Goal: Task Accomplishment & Management: Complete application form

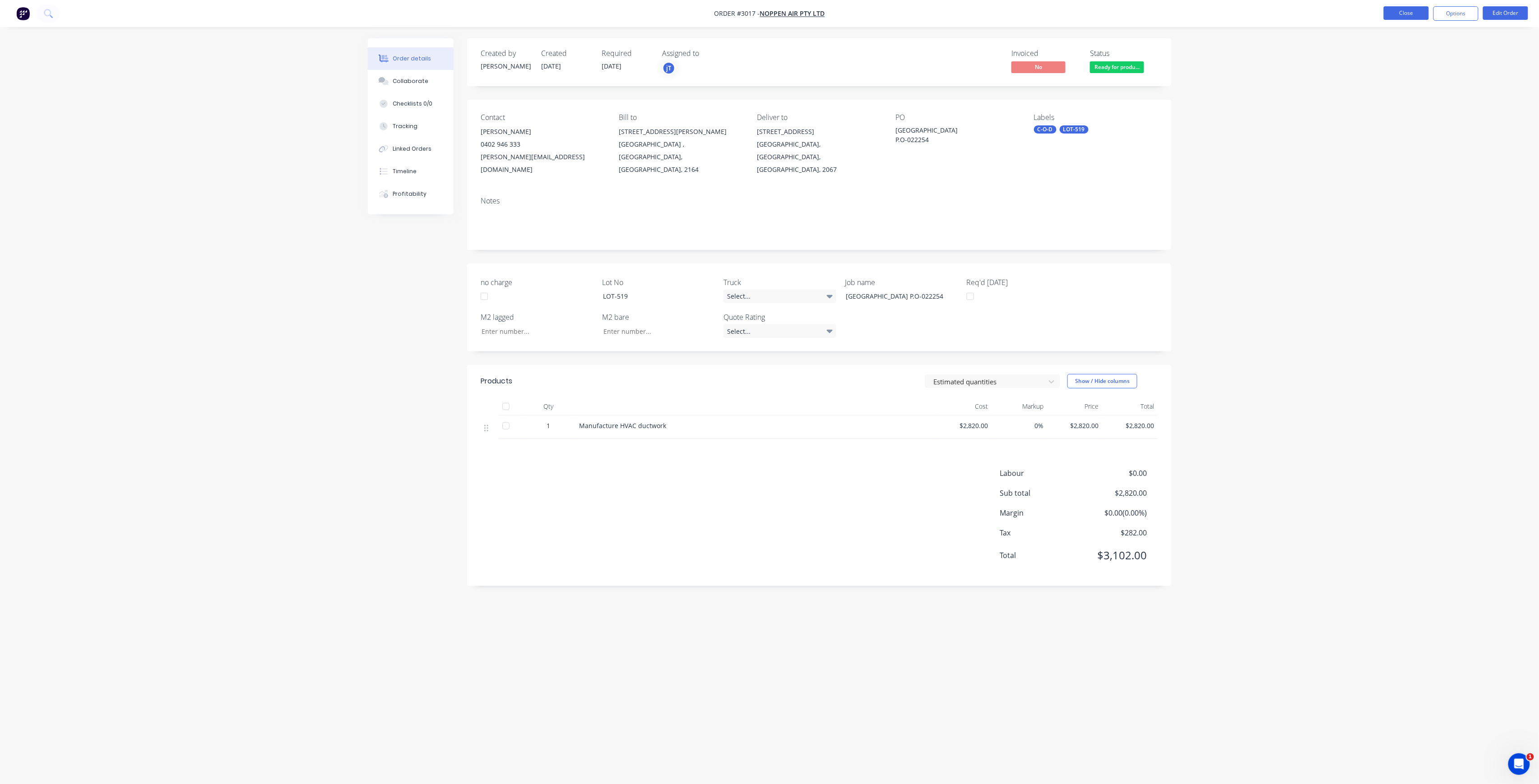
click at [1396, 14] on button "Close" at bounding box center [1406, 13] width 45 height 14
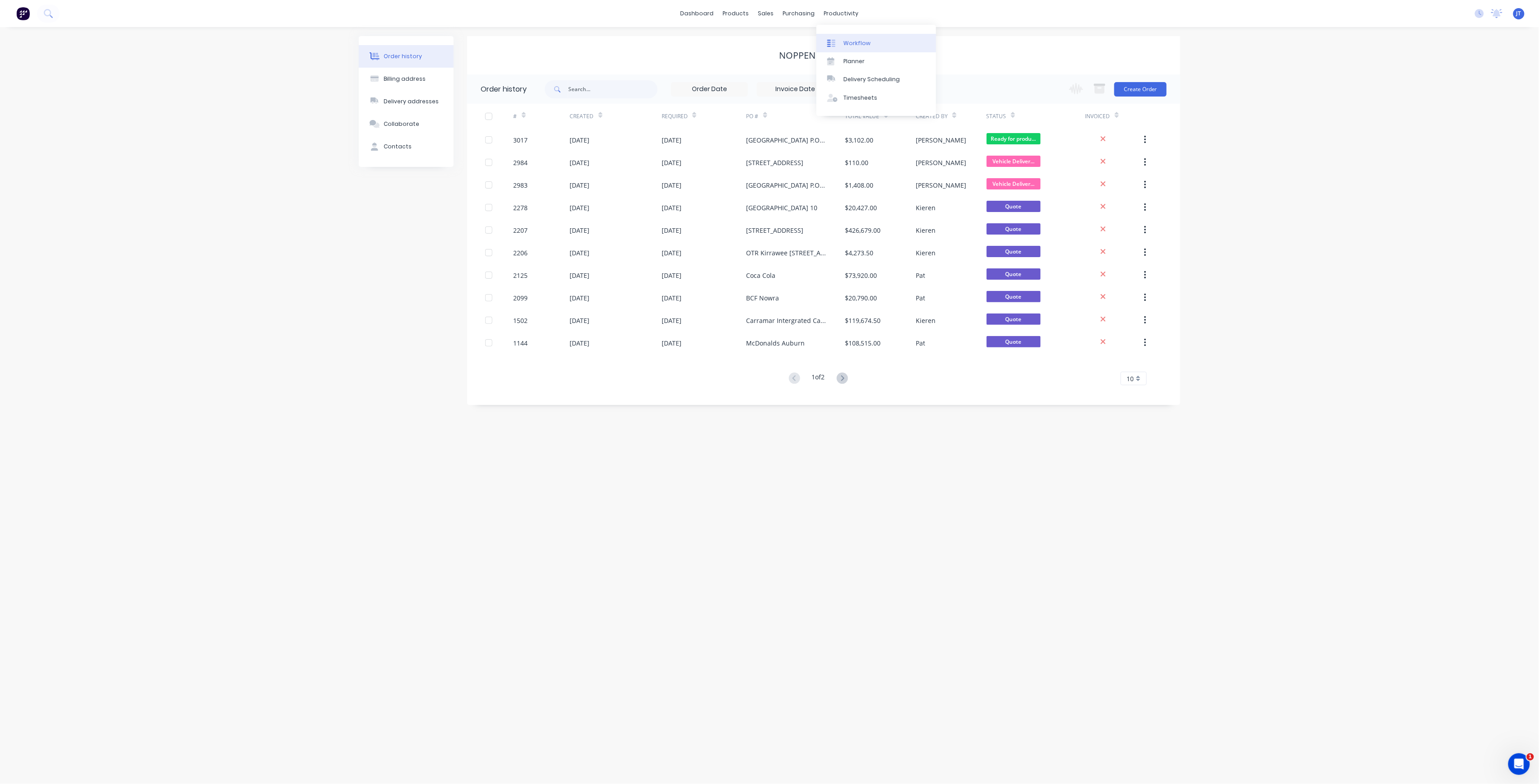
click at [853, 48] on link "Workflow" at bounding box center [876, 43] width 119 height 18
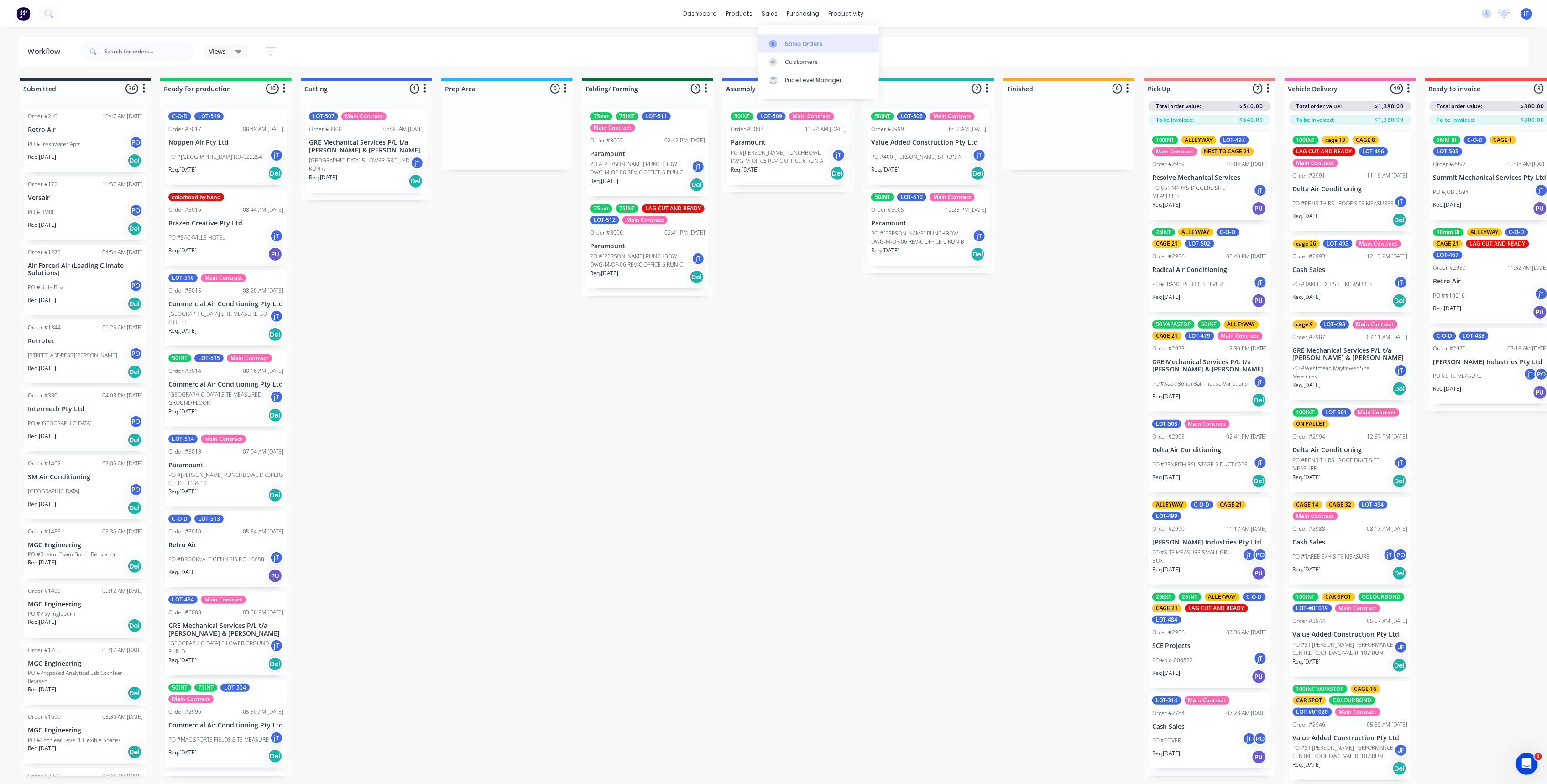
click at [803, 43] on div "Sales Orders" at bounding box center [804, 44] width 37 height 8
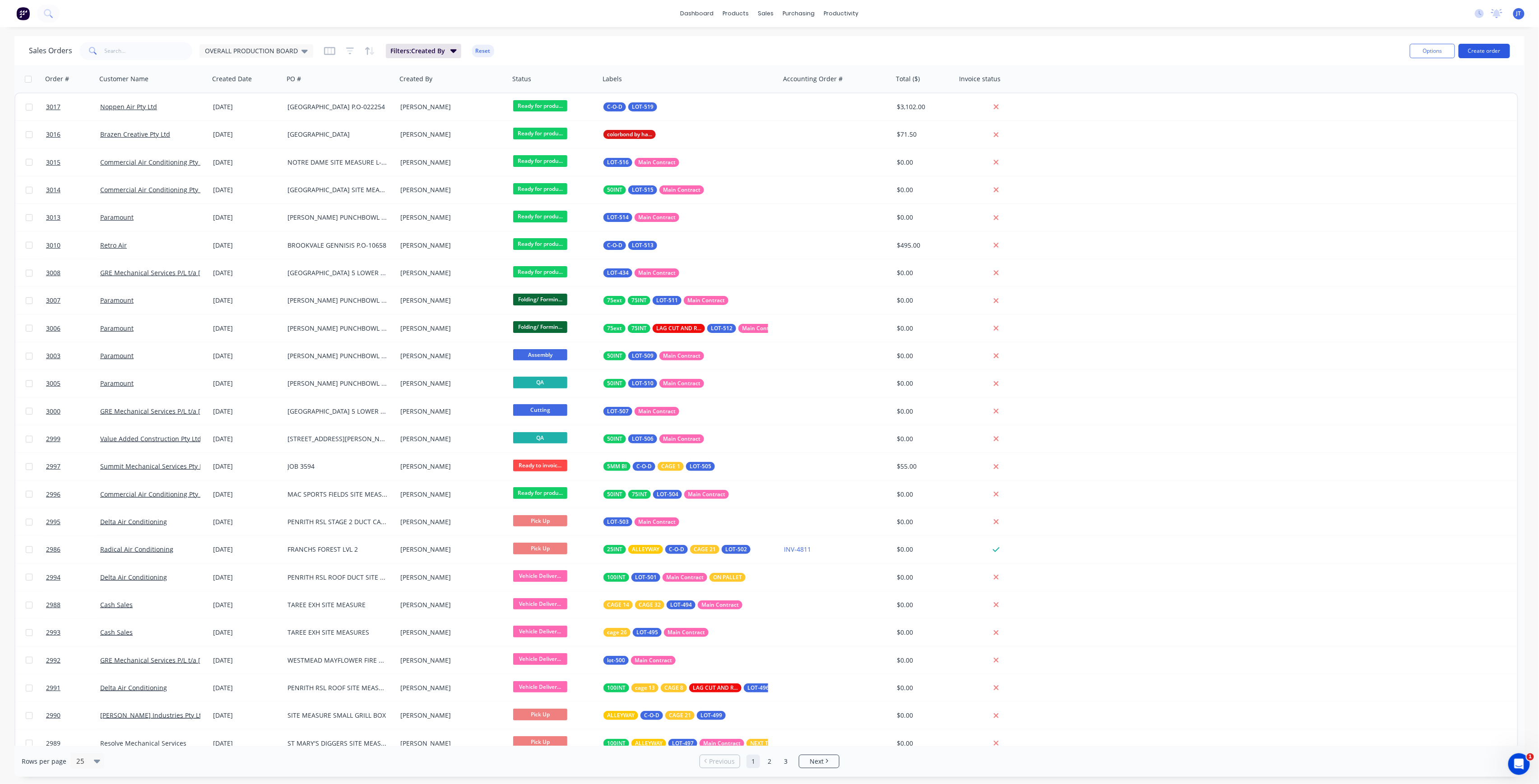
click at [1491, 55] on button "Create order" at bounding box center [1485, 51] width 51 height 14
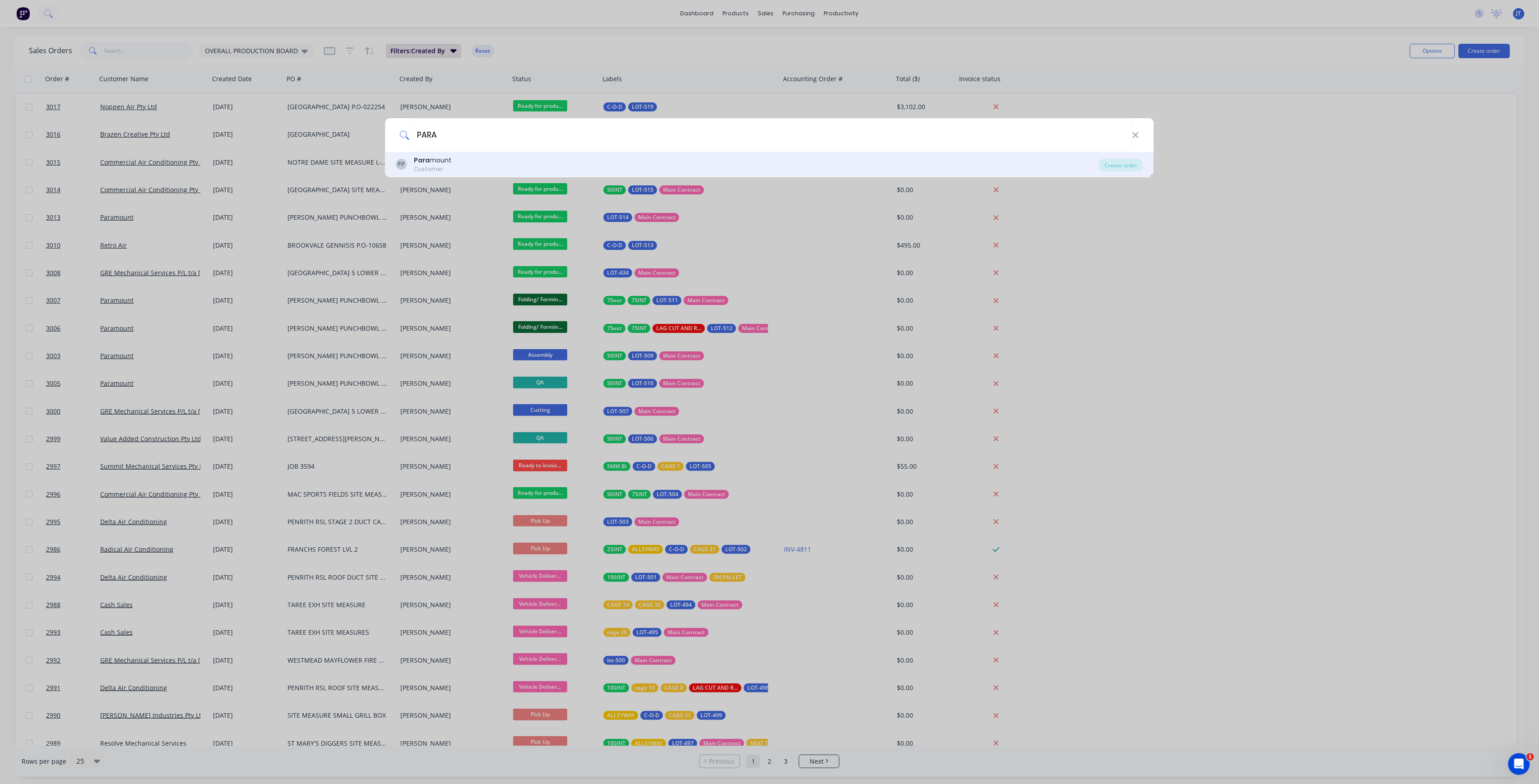
type input "PARA"
click at [529, 174] on div "PP Para mount Customer Create order" at bounding box center [770, 165] width 768 height 25
click at [438, 163] on div "Para mount" at bounding box center [433, 161] width 38 height 10
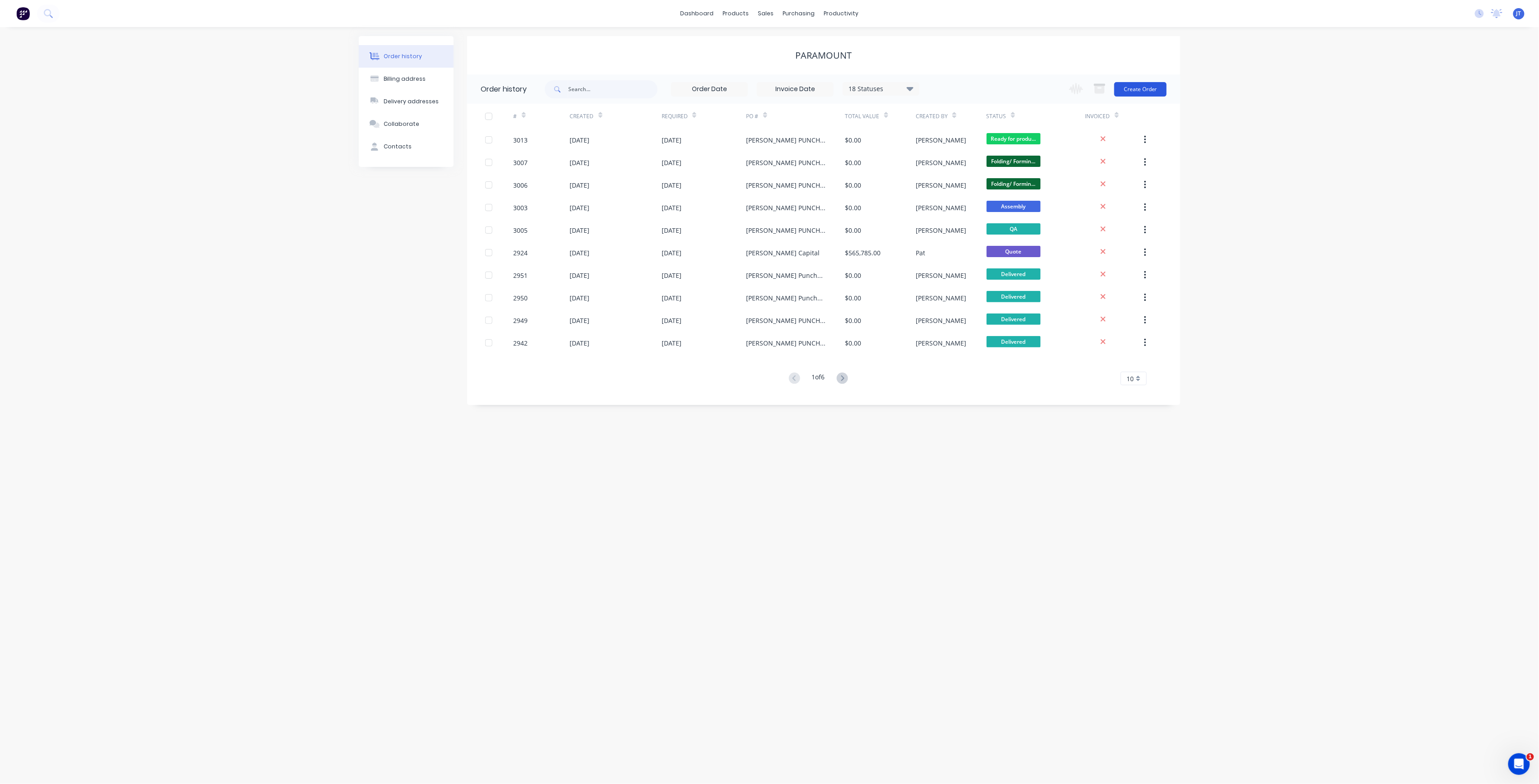
click at [1160, 85] on button "Create Order" at bounding box center [1141, 89] width 53 height 14
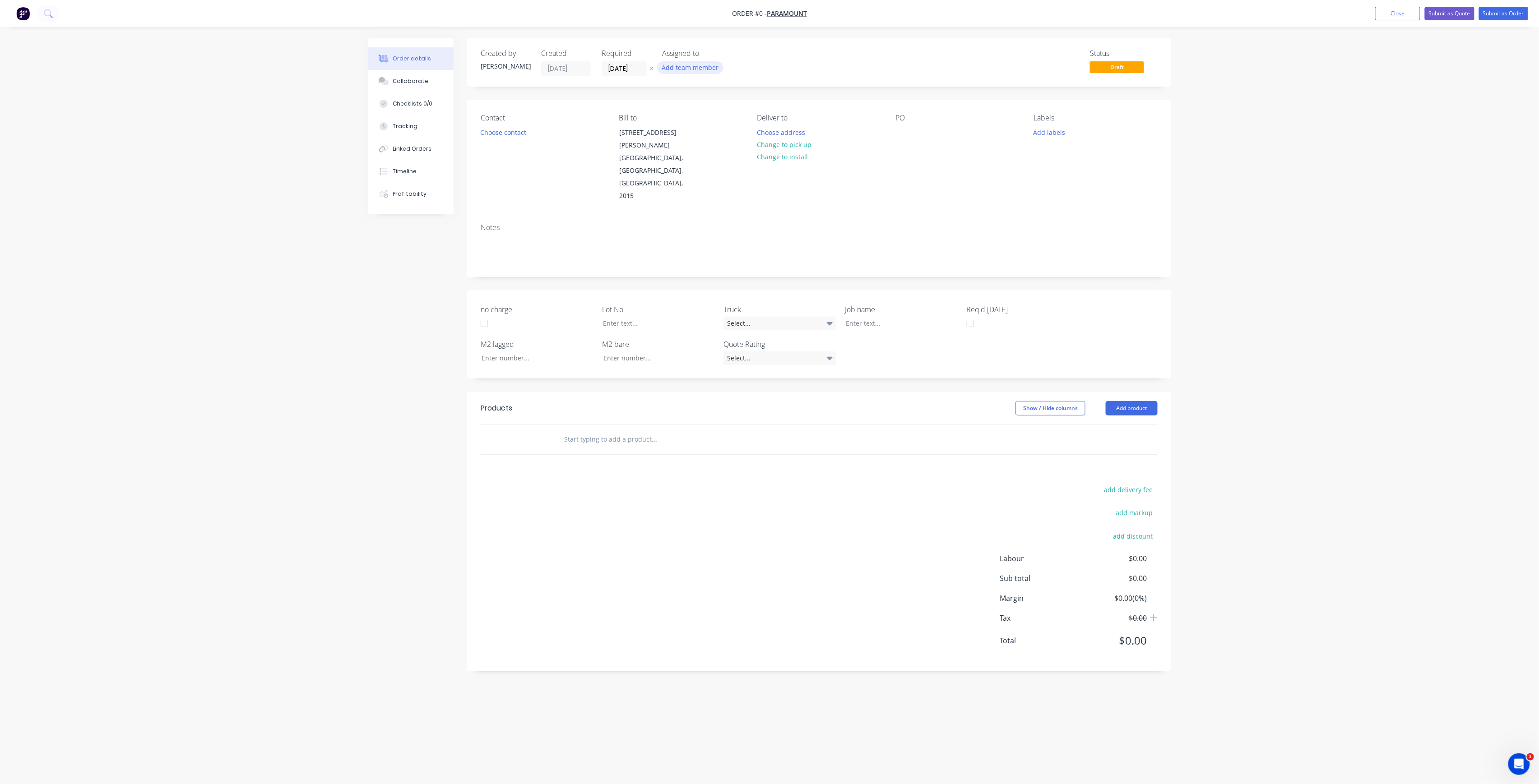
click at [710, 64] on button "Add team member" at bounding box center [690, 67] width 66 height 12
click at [735, 110] on button "[PERSON_NAME] (You)" at bounding box center [730, 118] width 136 height 18
click at [625, 69] on div "Order details Collaborate Checklists 0/0 Tracking Linked Orders Timeline Profit…" at bounding box center [770, 374] width 821 height 673
click at [641, 67] on input "[DATE]" at bounding box center [624, 68] width 44 height 14
click at [673, 133] on div "8" at bounding box center [669, 131] width 14 height 14
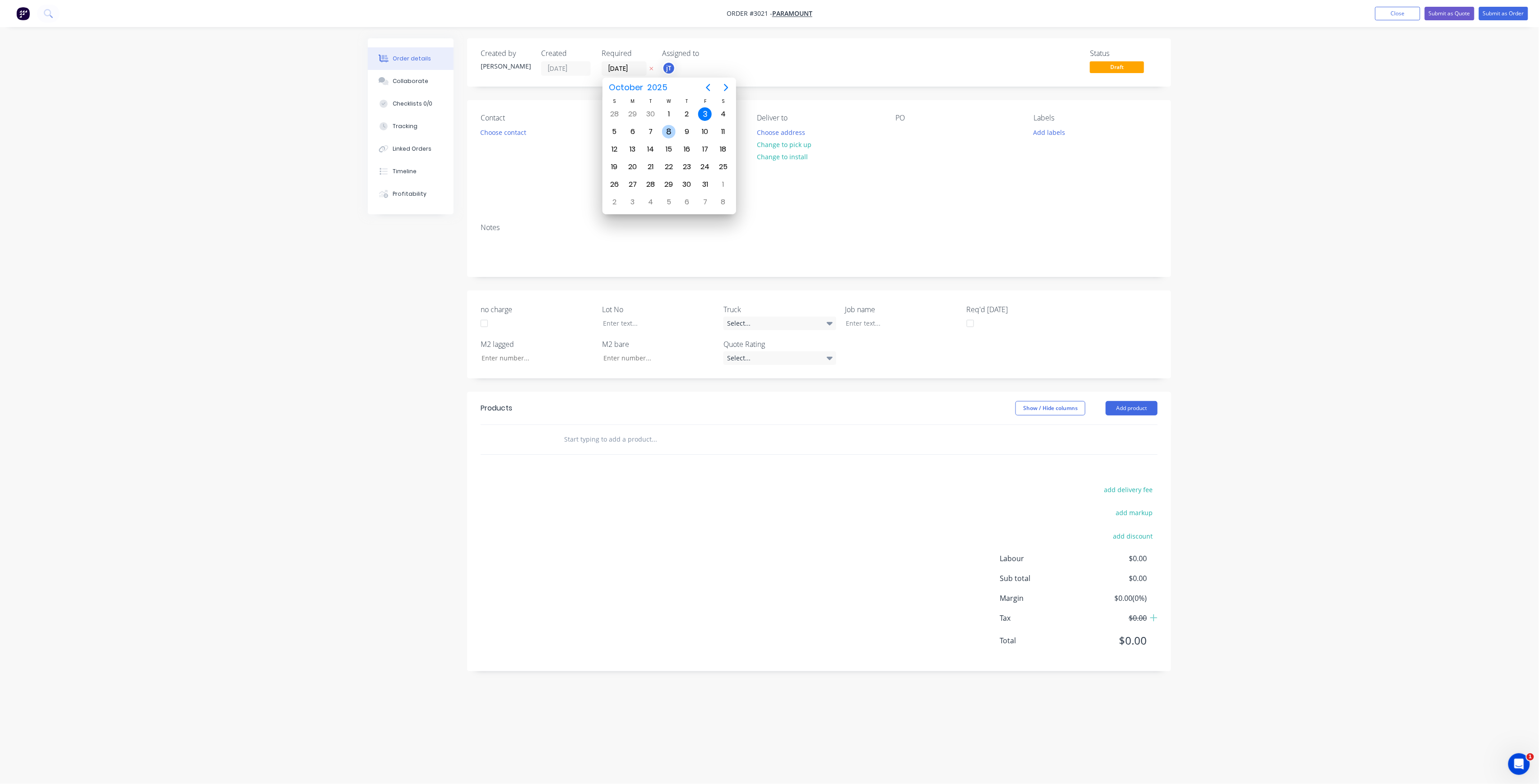
type input "[DATE]"
click at [513, 136] on button "Choose contact" at bounding box center [503, 132] width 56 height 12
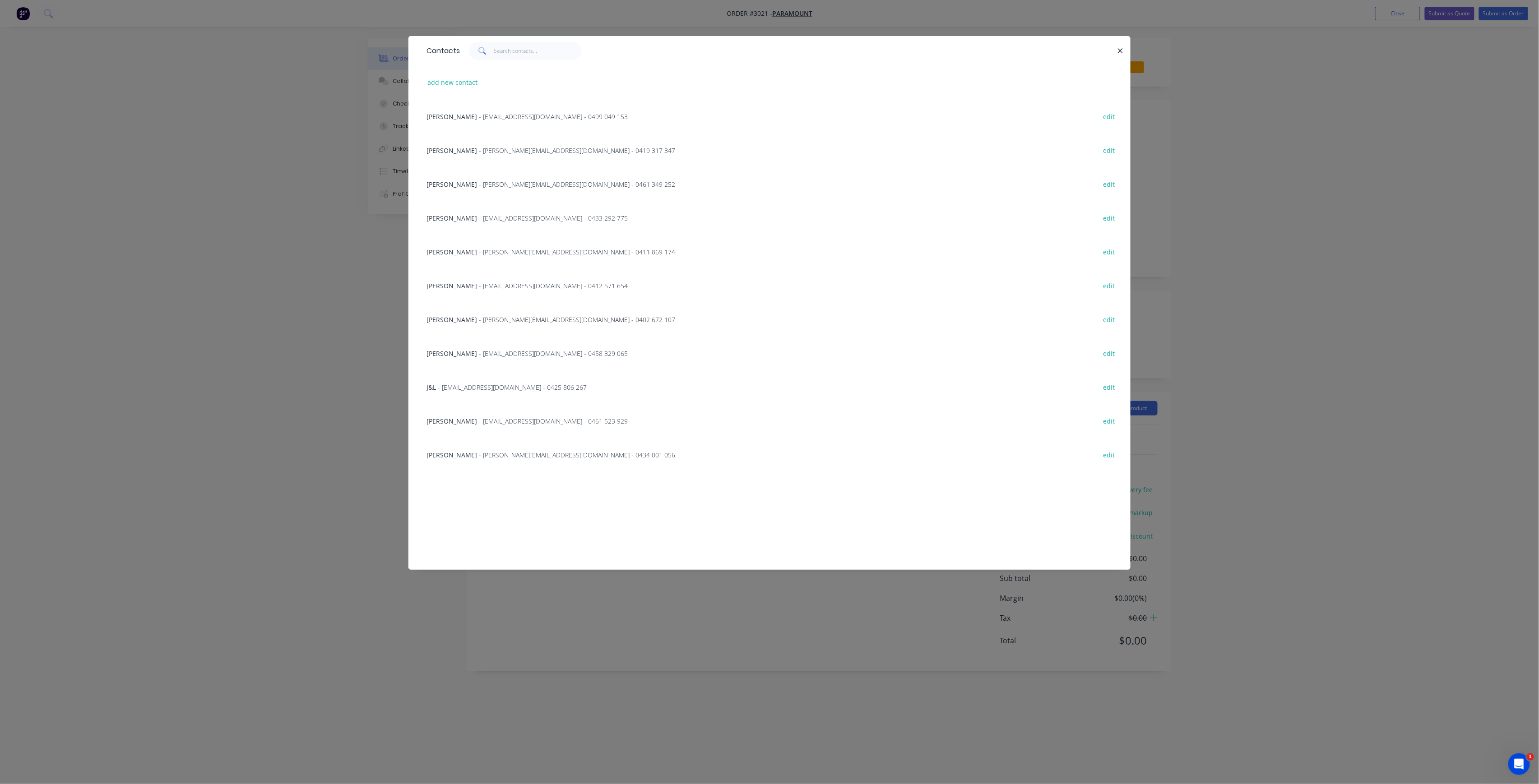
click at [461, 459] on div "[PERSON_NAME] - [PERSON_NAME][EMAIL_ADDRESS][DOMAIN_NAME] - 0434 001 056" at bounding box center [551, 455] width 249 height 10
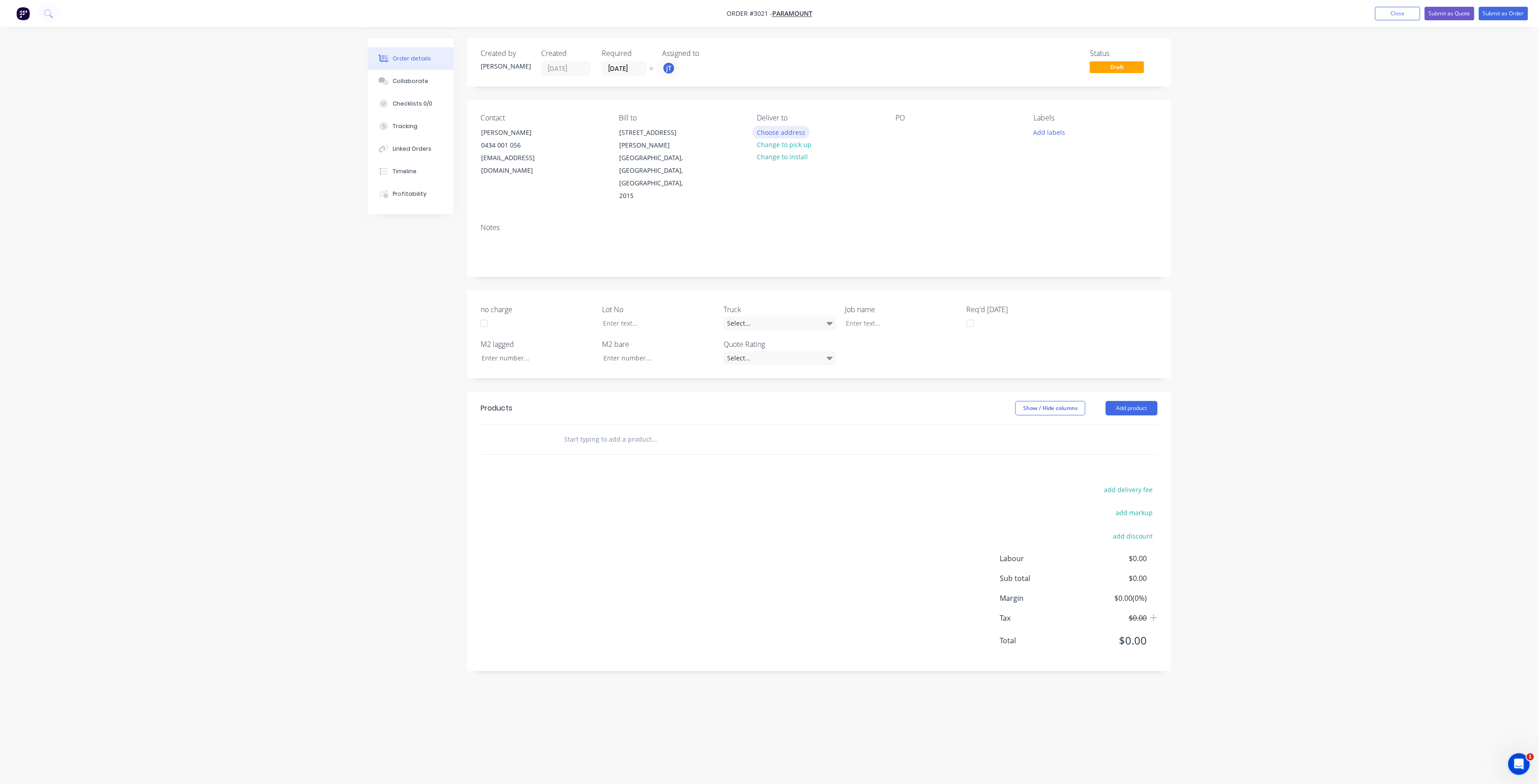
click at [804, 134] on button "Choose address" at bounding box center [781, 132] width 58 height 12
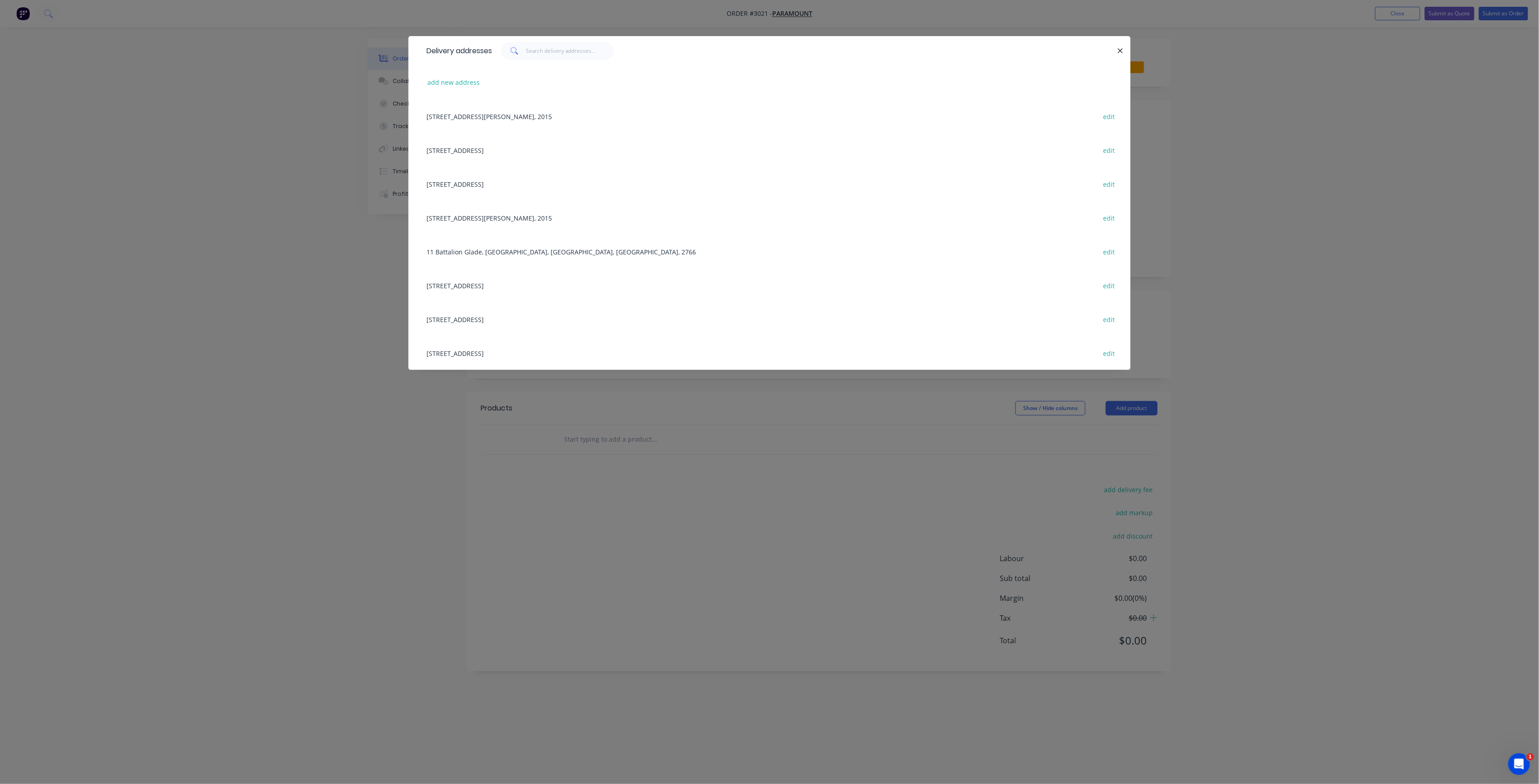
click at [590, 325] on div "[STREET_ADDRESS] edit" at bounding box center [769, 319] width 695 height 34
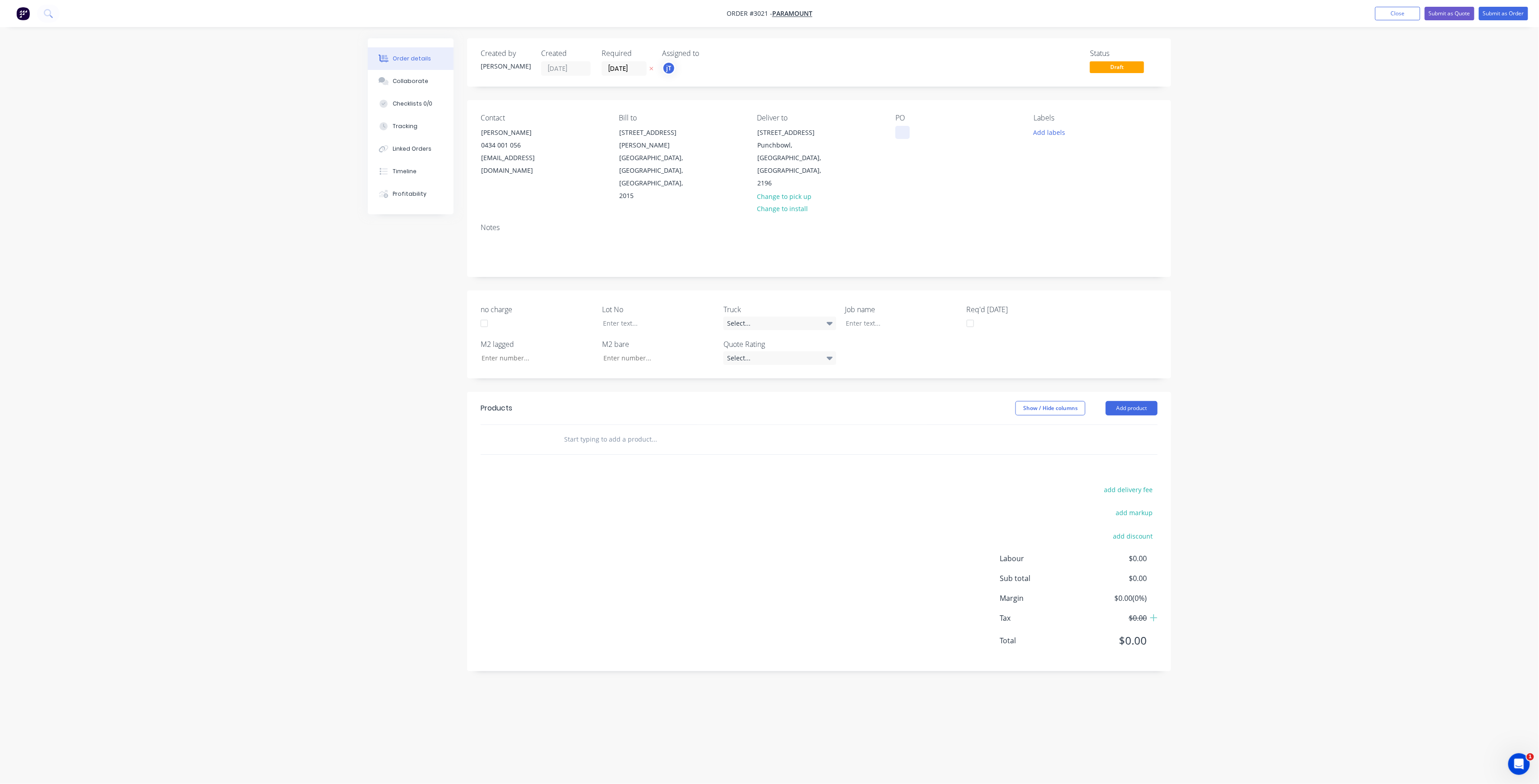
click at [907, 130] on div at bounding box center [903, 133] width 14 height 13
click at [1050, 132] on button "Add labels" at bounding box center [1049, 132] width 41 height 12
click at [1069, 159] on input "text" at bounding box center [1109, 159] width 94 height 18
click at [1047, 166] on div "LOT-#01022" at bounding box center [1102, 159] width 117 height 18
type input "LOT-#01022"
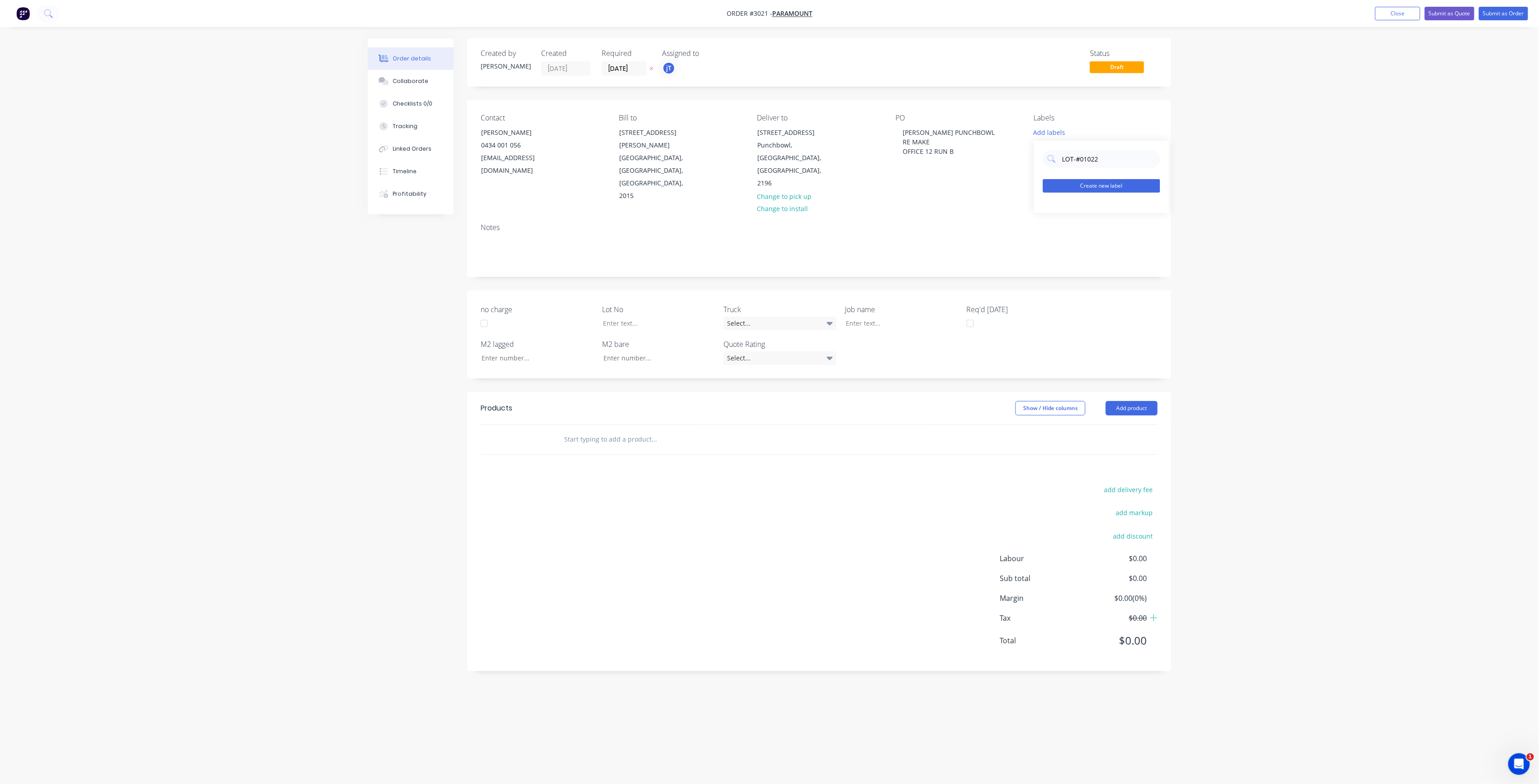
click at [1105, 184] on button "Create new label" at bounding box center [1102, 186] width 117 height 14
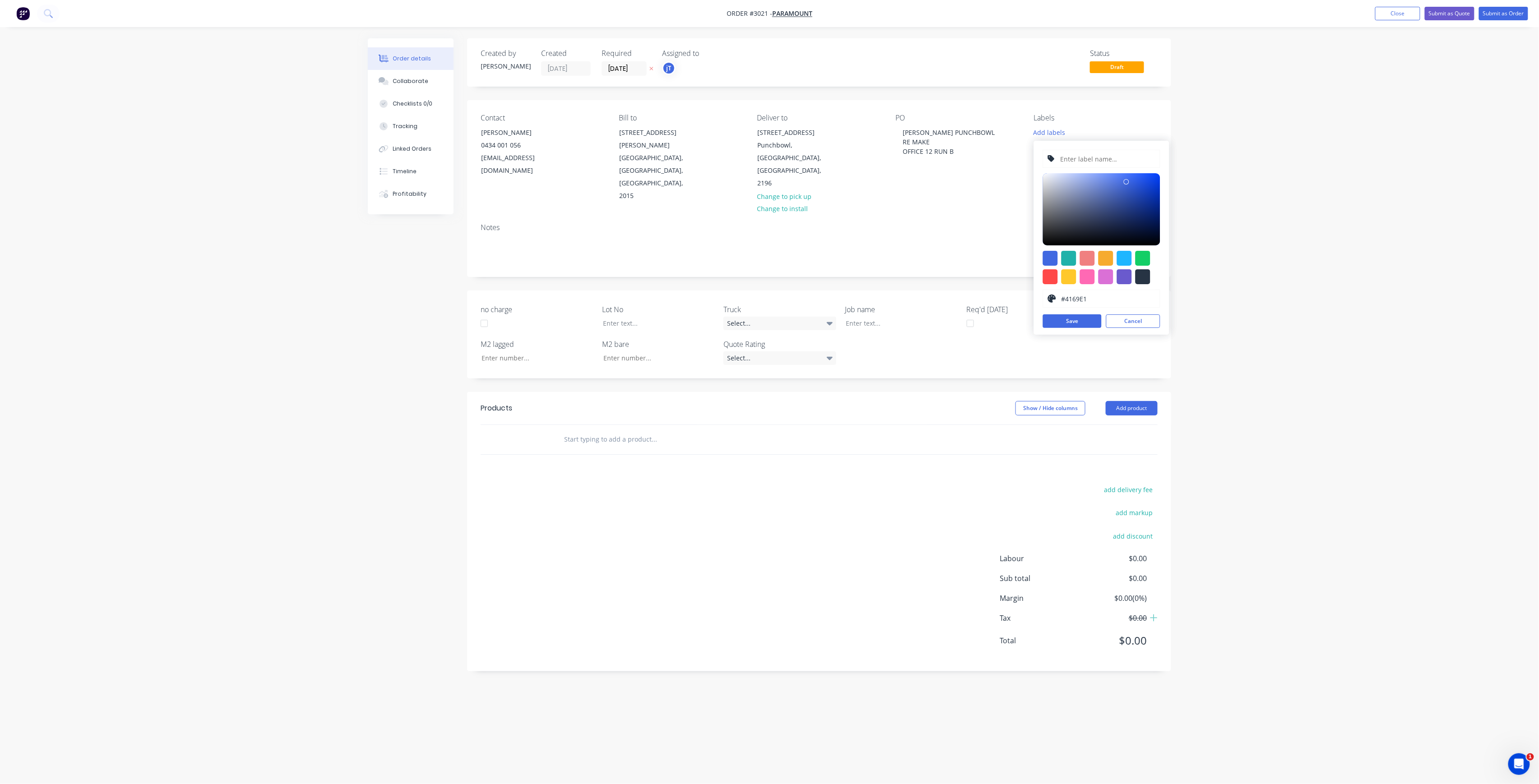
click at [1107, 161] on input "text" at bounding box center [1107, 159] width 96 height 17
paste input "LOT-#01022"
type input "LOT-#01022"
drag, startPoint x: 1058, startPoint y: 324, endPoint x: 1114, endPoint y: 203, distance: 133.3
click at [1058, 324] on button "Save" at bounding box center [1072, 321] width 59 height 14
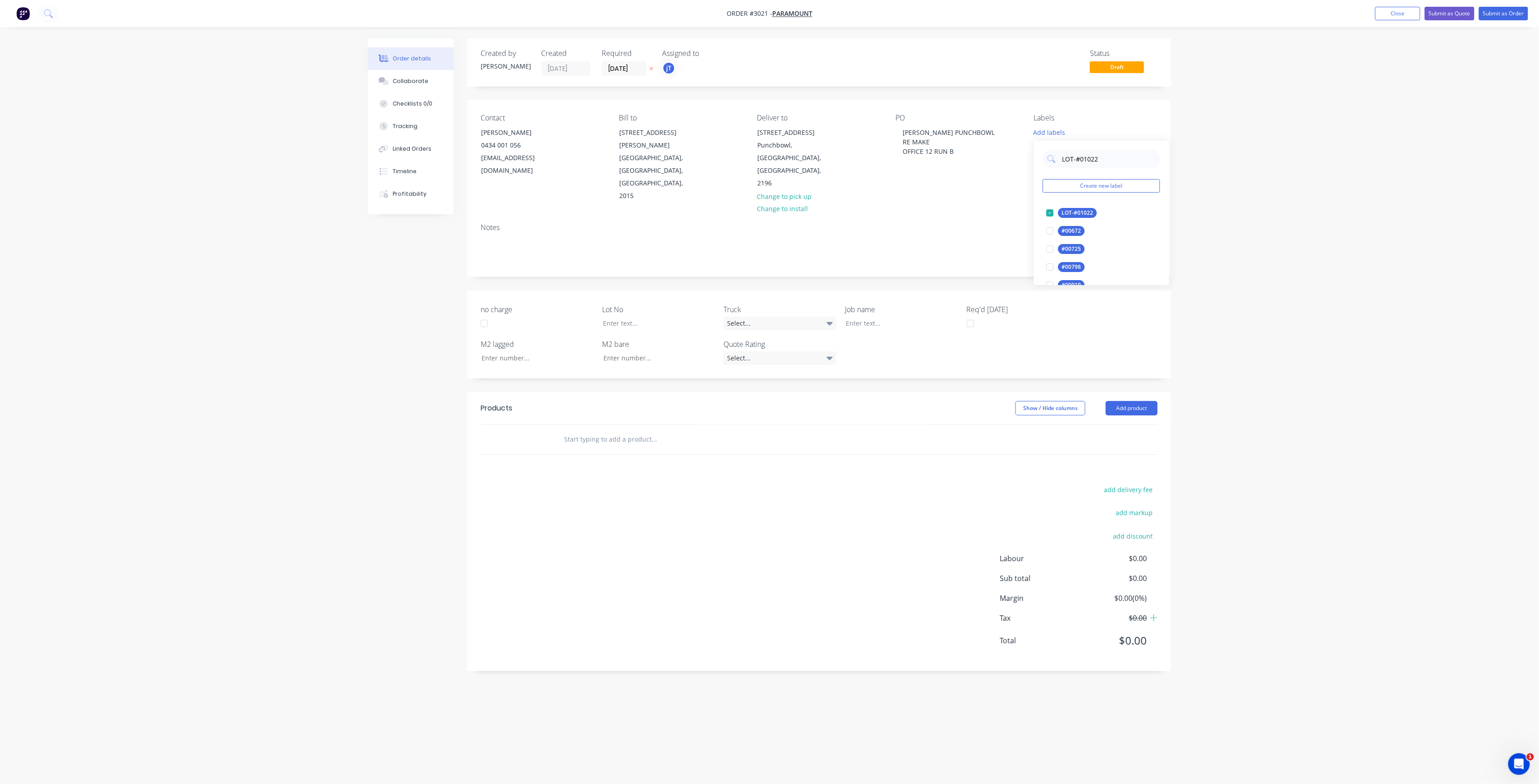
drag, startPoint x: 1111, startPoint y: 153, endPoint x: 986, endPoint y: 180, distance: 127.9
click at [986, 180] on body "Order #3021 - Paramount Add product Close Submit as Quote Submit as Order Order…" at bounding box center [770, 392] width 1539 height 784
type input "L"
type input "MAIN"
click at [1091, 208] on div "Main Contract" at bounding box center [1080, 213] width 45 height 10
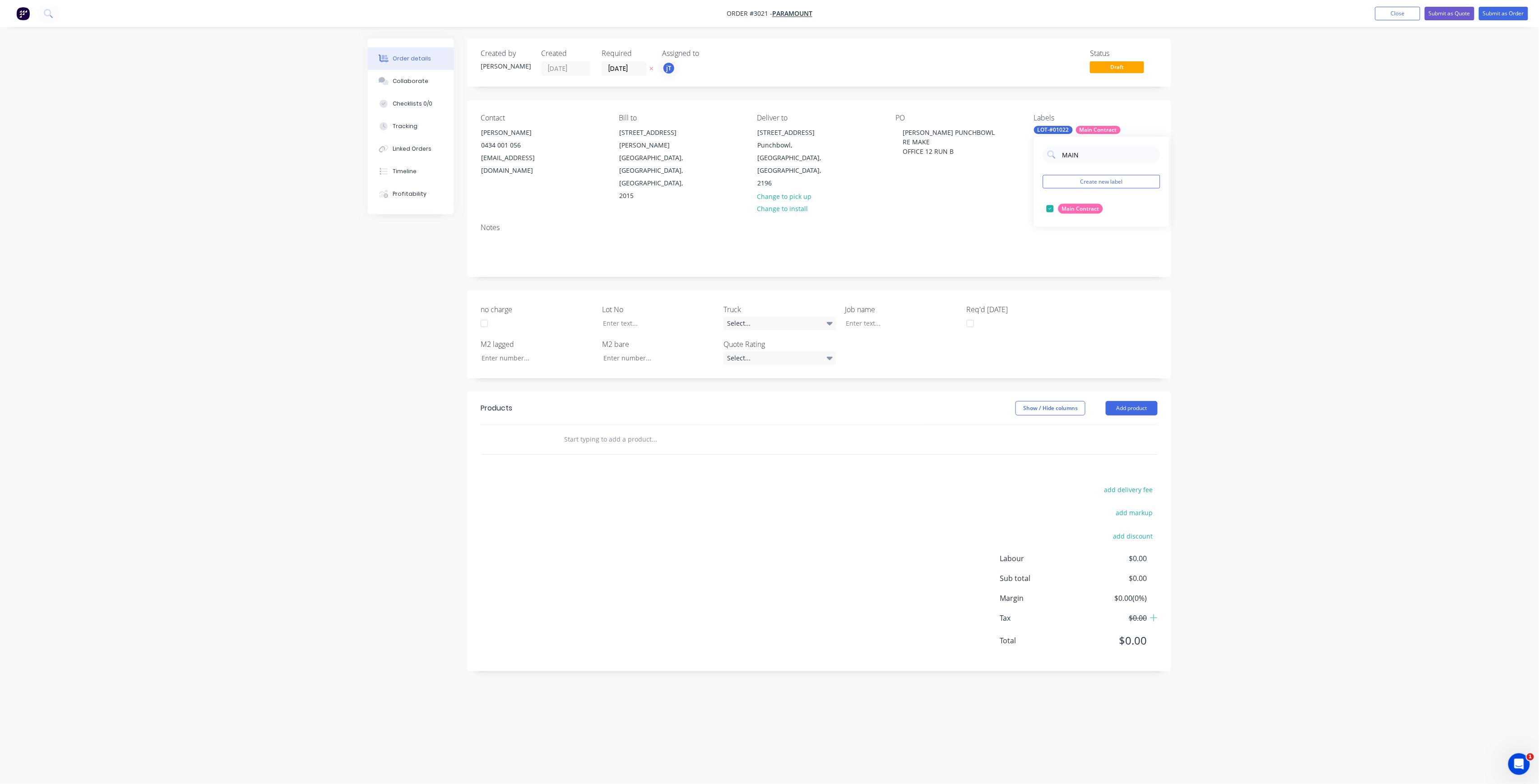
click at [606, 431] on input "text" at bounding box center [654, 439] width 180 height 18
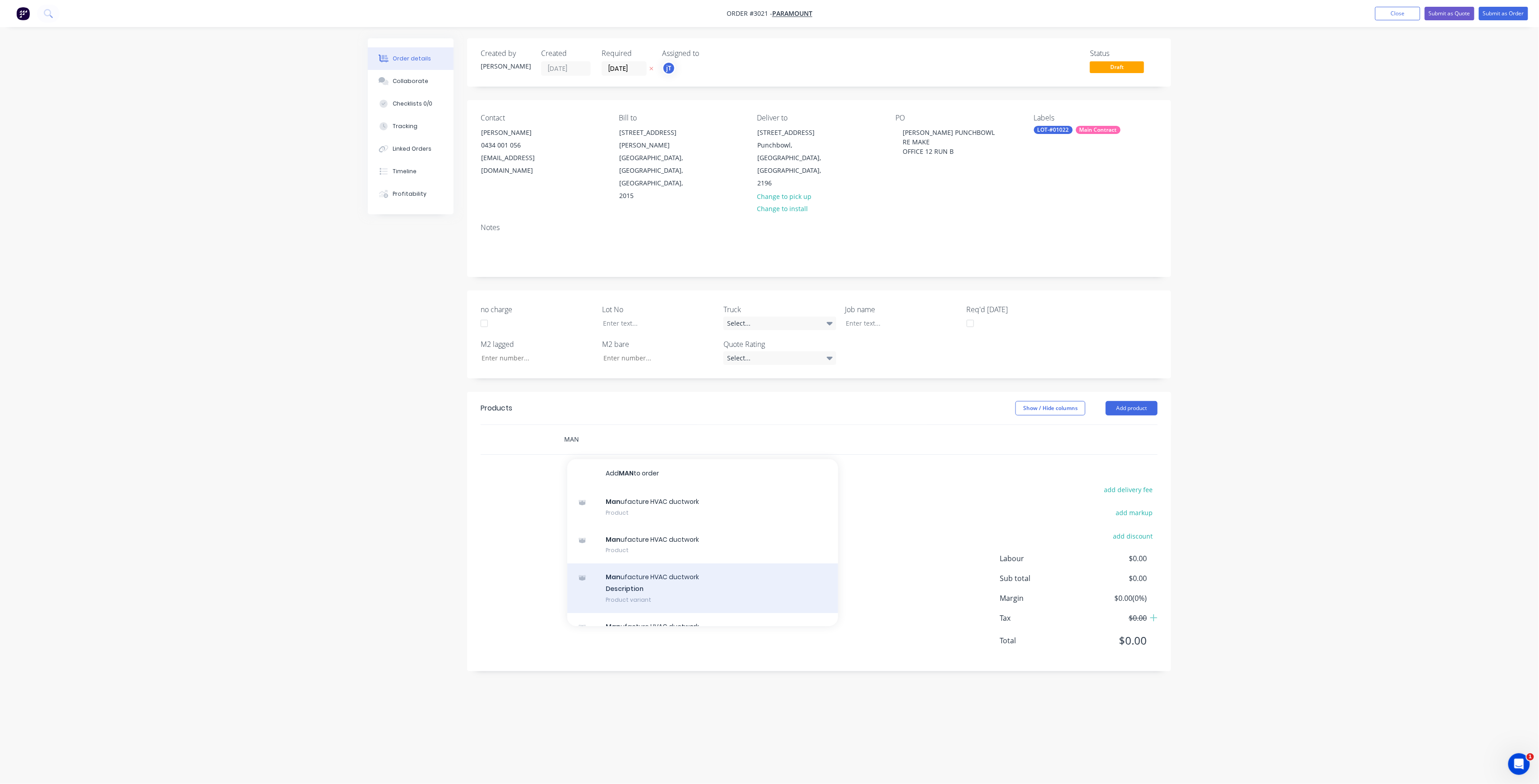
type input "MAN"
click at [684, 564] on div "Man ufacture HVAC ductwork Description Product variant" at bounding box center [703, 588] width 271 height 50
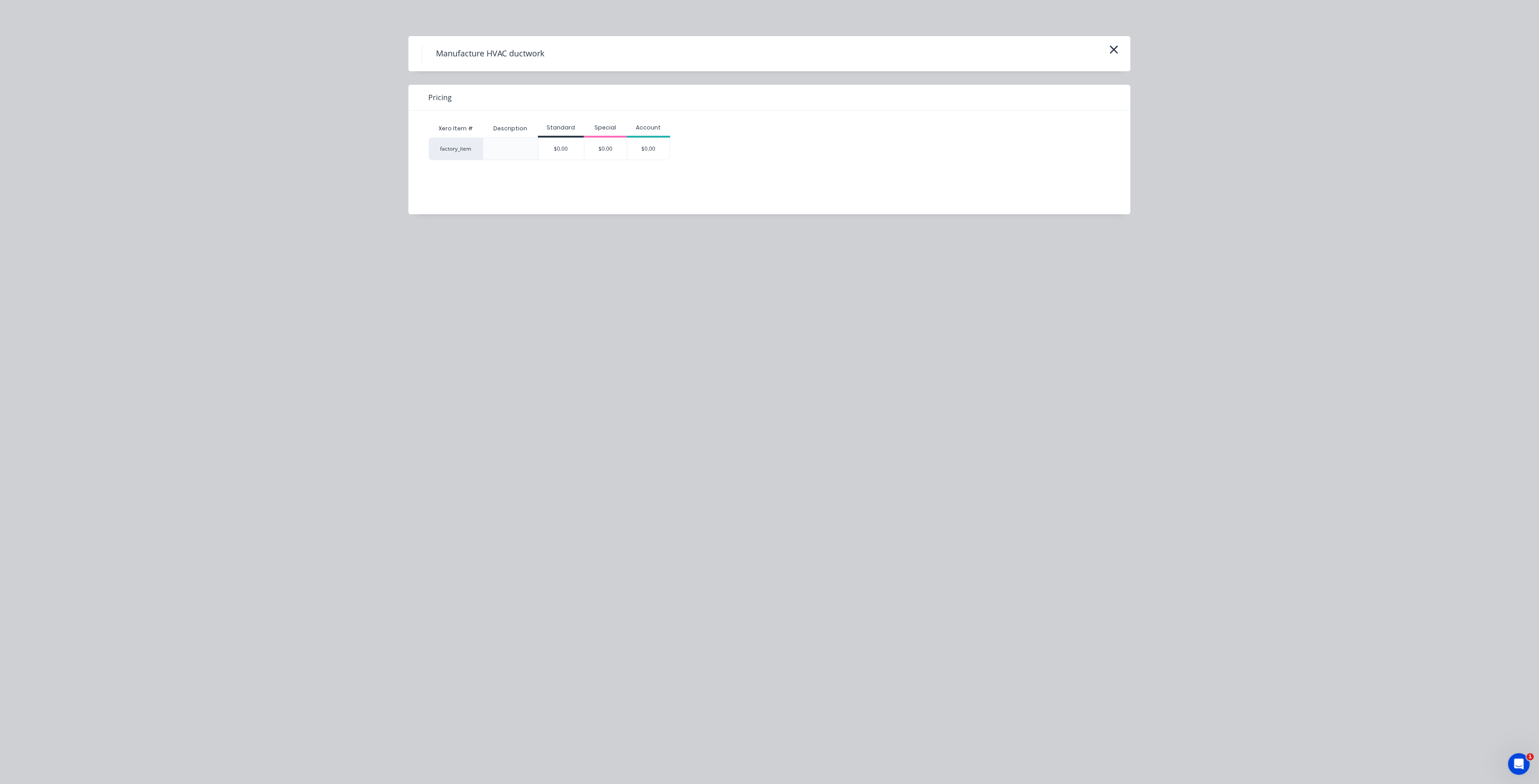
click at [582, 147] on div "$0.00" at bounding box center [561, 149] width 45 height 21
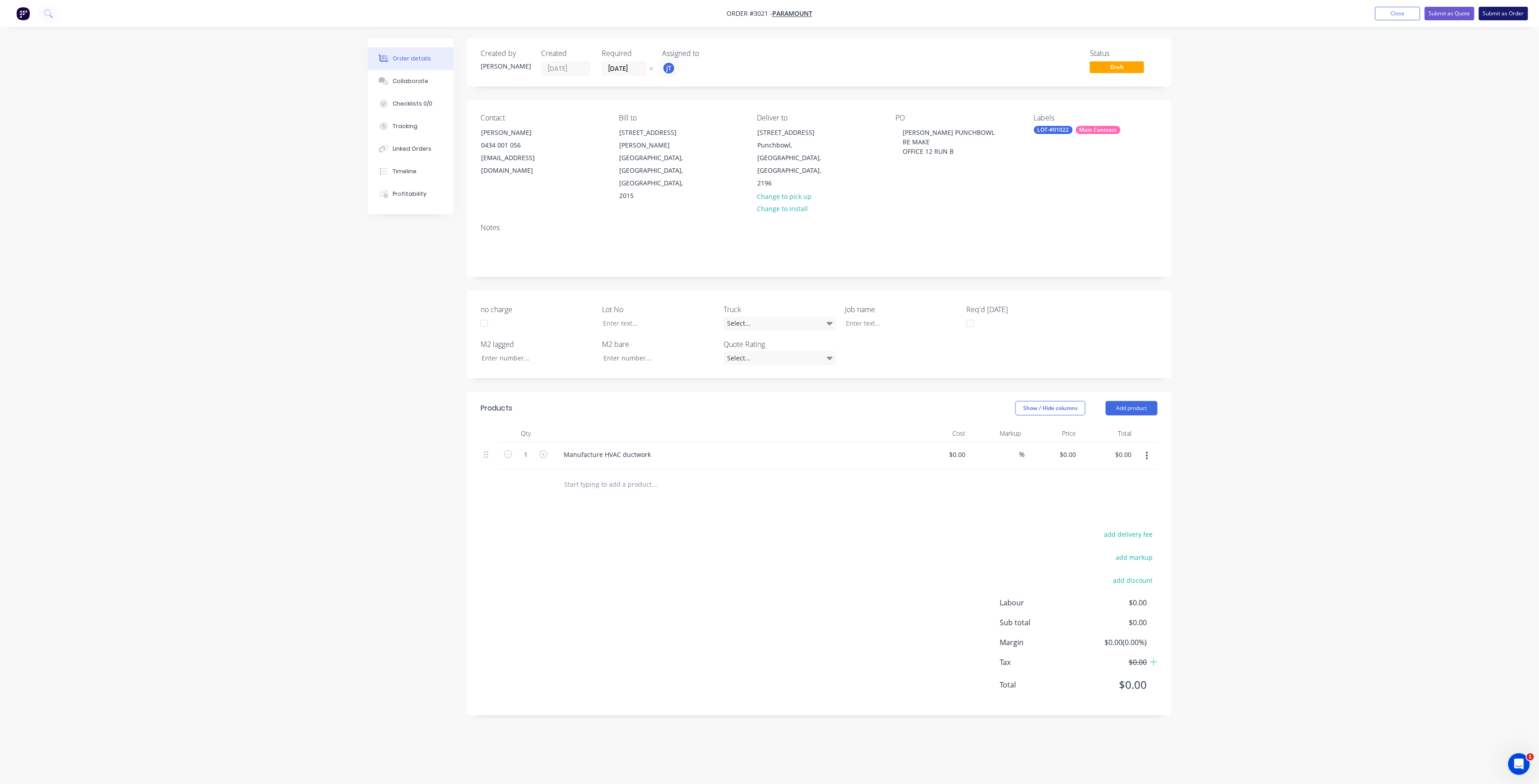
click at [1515, 15] on button "Submit as Order" at bounding box center [1504, 13] width 49 height 14
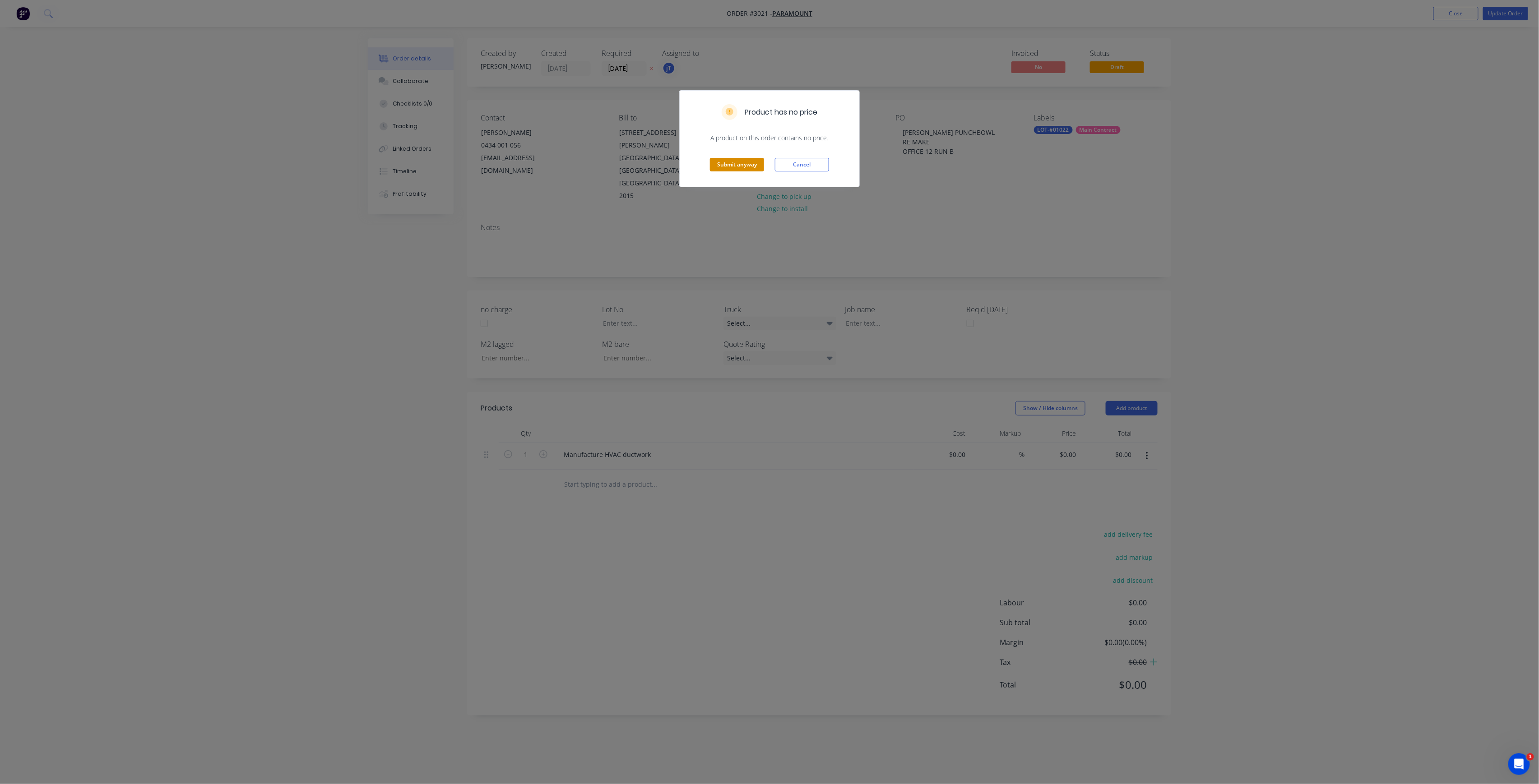
click at [721, 163] on button "Submit anyway" at bounding box center [737, 164] width 54 height 14
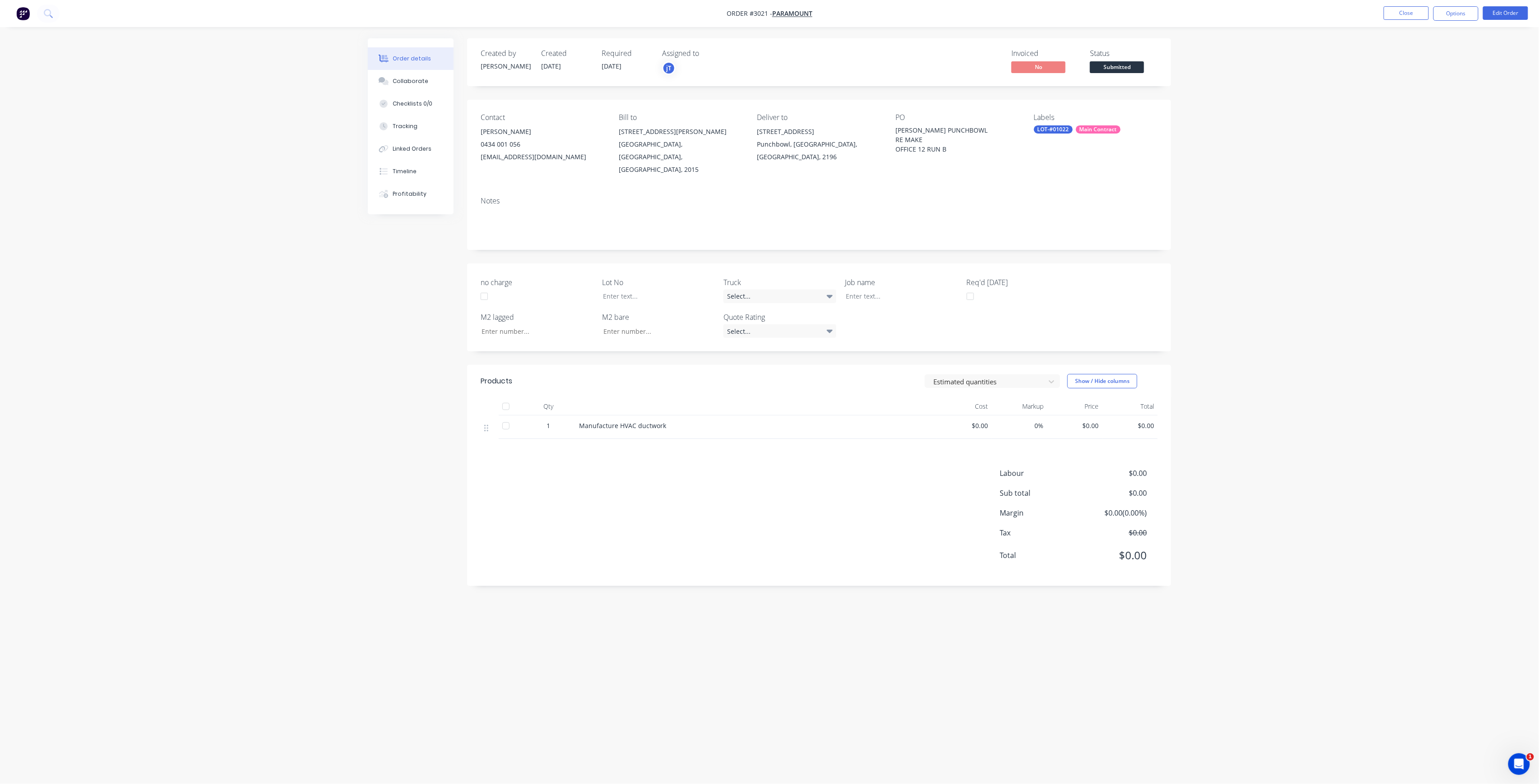
click at [1111, 67] on span "Submitted" at bounding box center [1117, 67] width 54 height 11
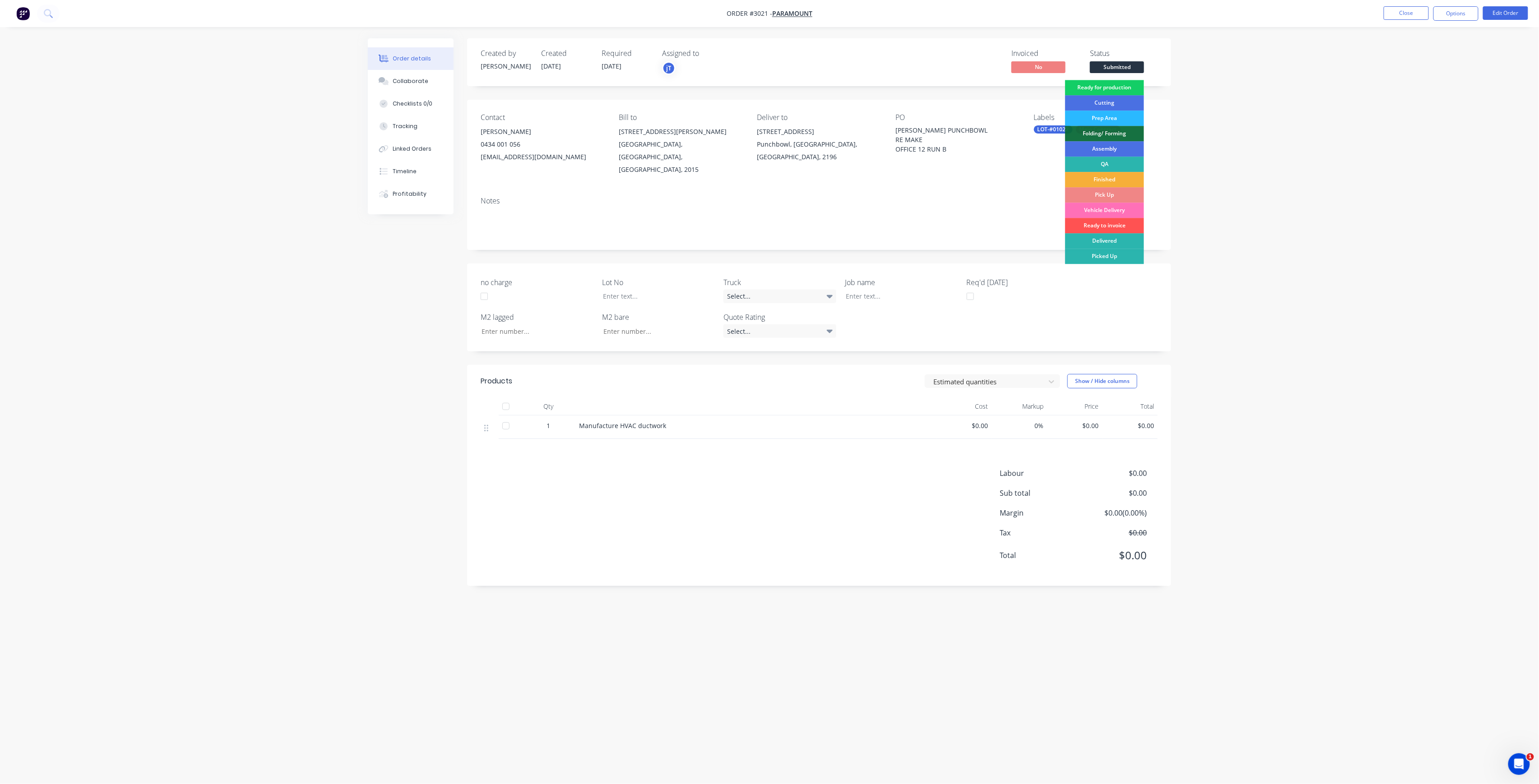
click at [1110, 90] on div "Ready for production" at bounding box center [1105, 88] width 79 height 16
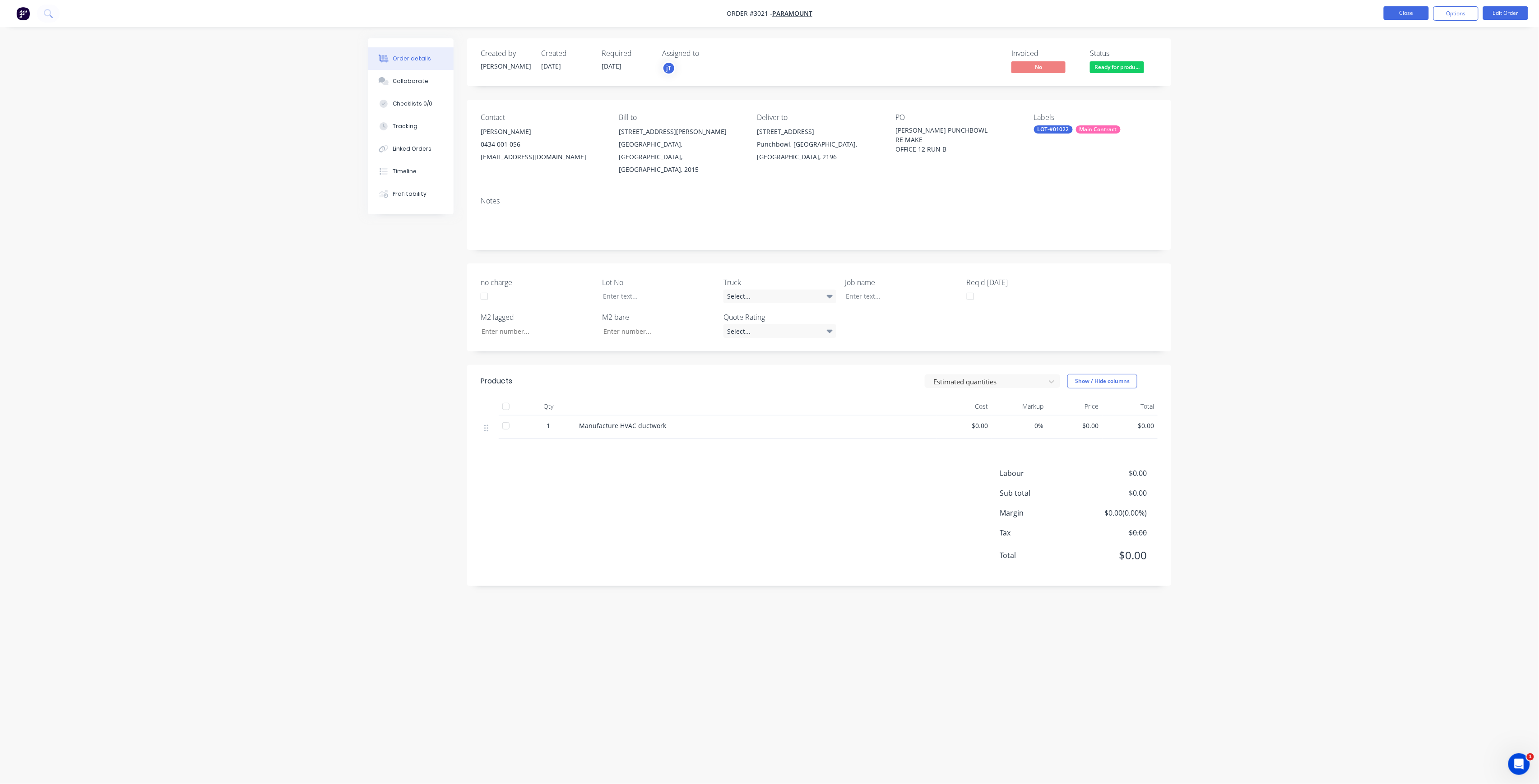
click at [1394, 11] on button "Close" at bounding box center [1406, 13] width 45 height 14
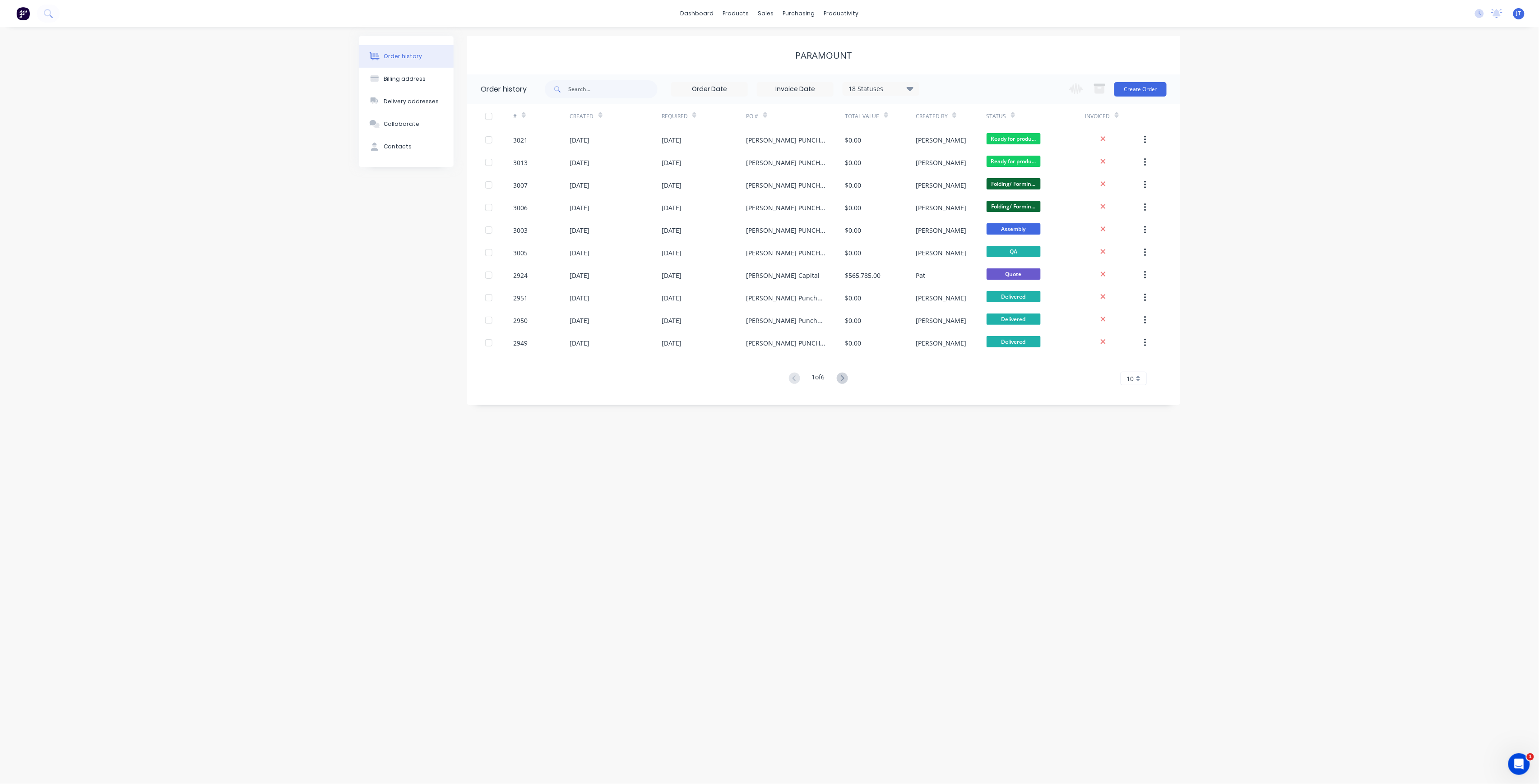
click at [1388, 39] on div "Order history Billing address Delivery addresses Collaborate Contacts Paramount…" at bounding box center [770, 405] width 1539 height 757
click at [850, 45] on div "Workflow" at bounding box center [857, 44] width 27 height 8
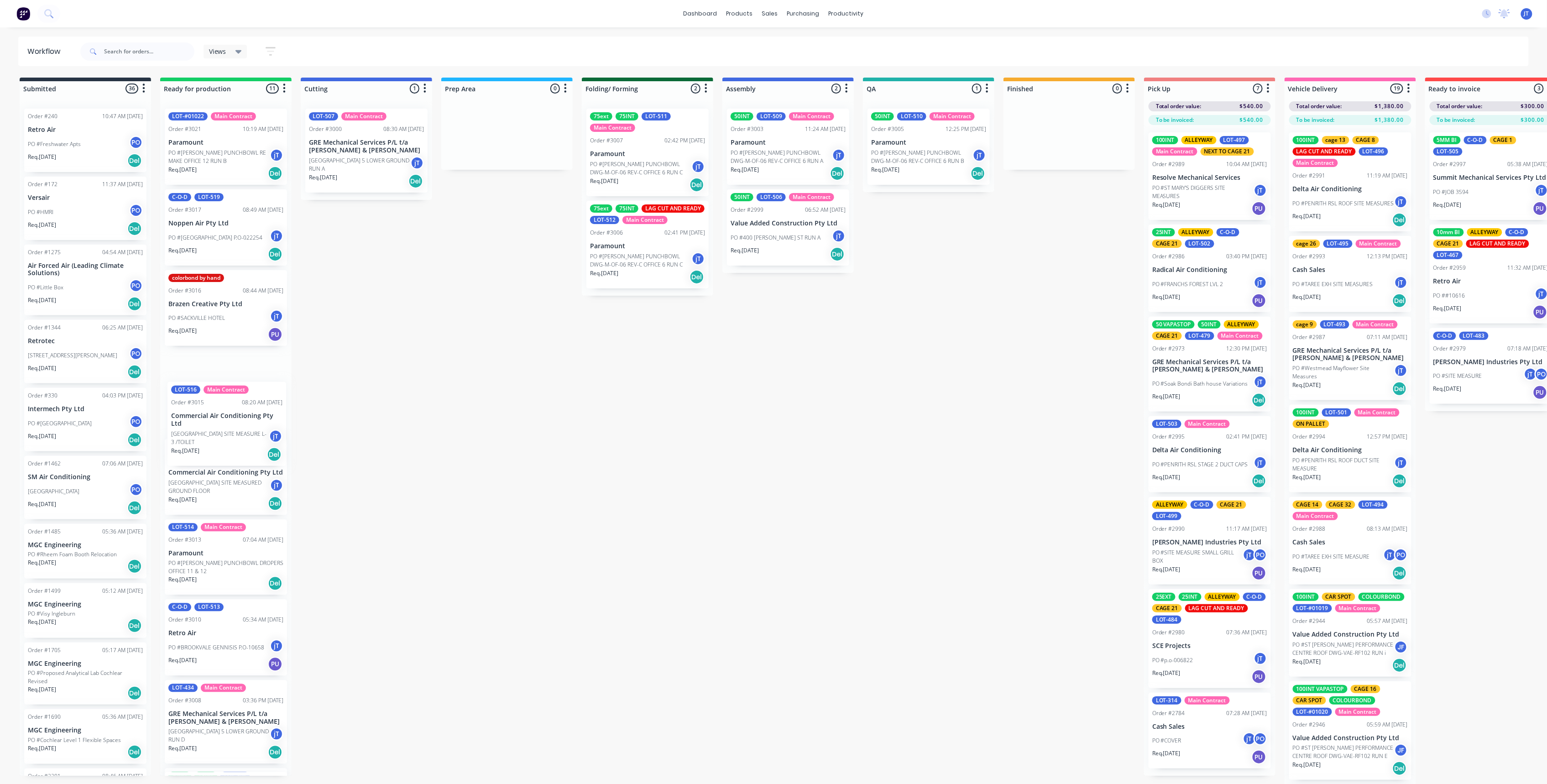
drag, startPoint x: 246, startPoint y: 414, endPoint x: 246, endPoint y: 442, distance: 28.0
click at [247, 442] on div "LOT-#01022 Main Contract Order #3021 10:19 AM 03/10/25 Paramount PO #VAUGHN HAL…" at bounding box center [226, 439] width 132 height 675
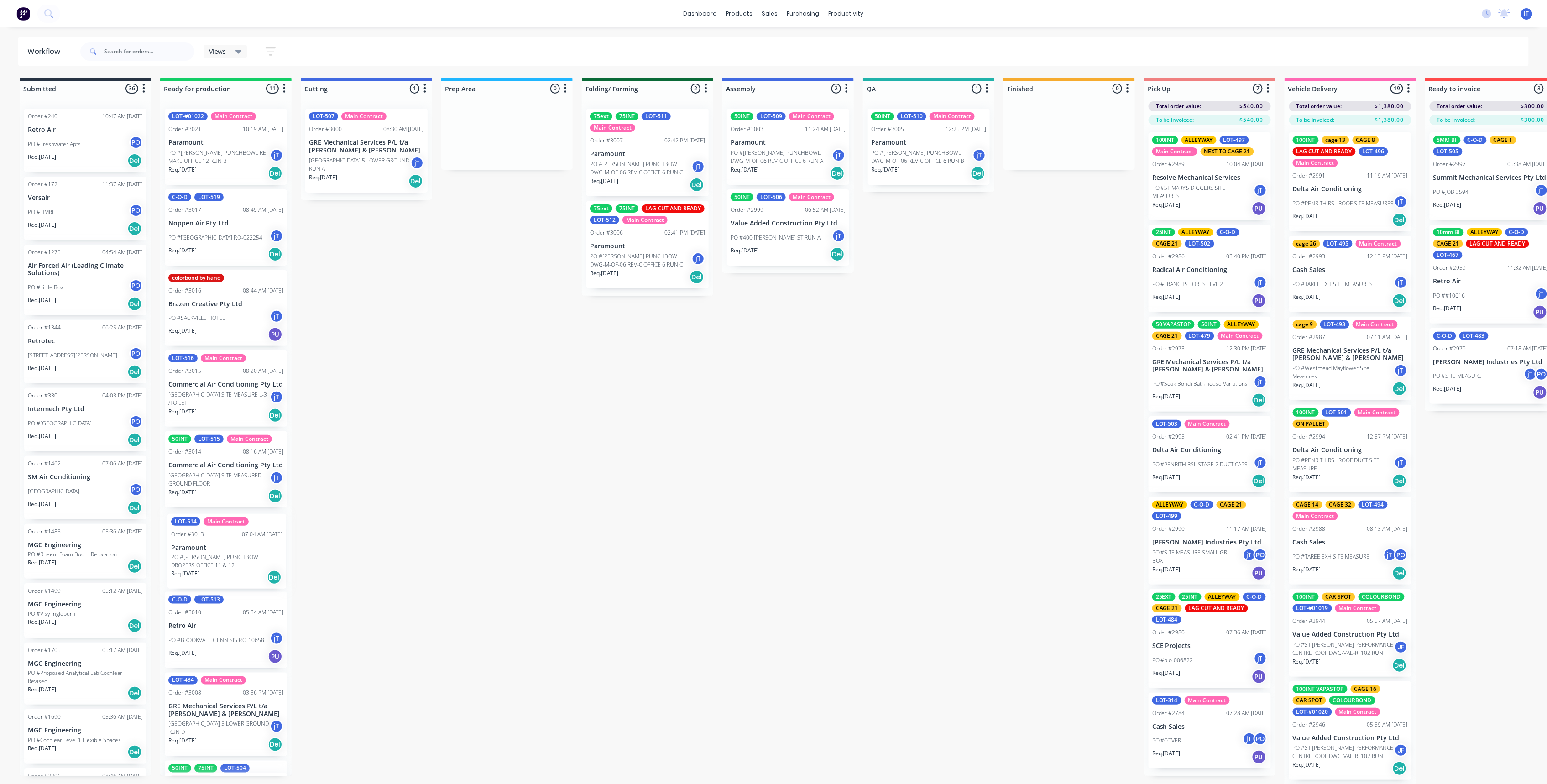
scroll to position [1, 0]
drag, startPoint x: 229, startPoint y: 598, endPoint x: 227, endPoint y: 342, distance: 256.0
click at [227, 342] on div "LOT-#01022 Main Contract Order #3021 10:19 AM 03/10/25 Paramount PO #VAUGHN HAL…" at bounding box center [226, 438] width 132 height 675
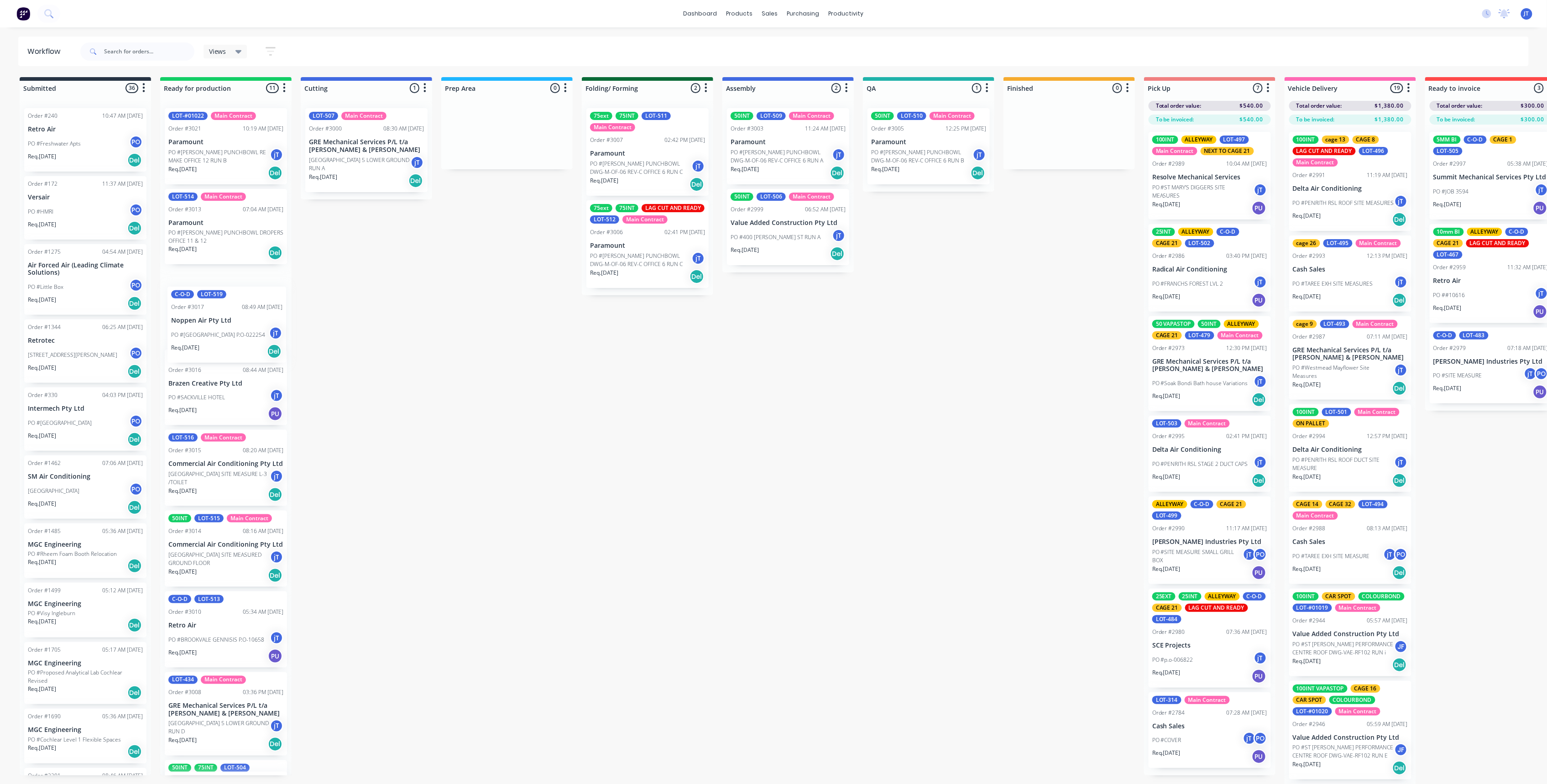
drag, startPoint x: 227, startPoint y: 231, endPoint x: 227, endPoint y: 333, distance: 102.0
click at [227, 333] on div "LOT-#01022 Main Contract Order #3021 10:19 AM 03/10/25 Paramount PO #VAUGHN HAL…" at bounding box center [226, 438] width 132 height 675
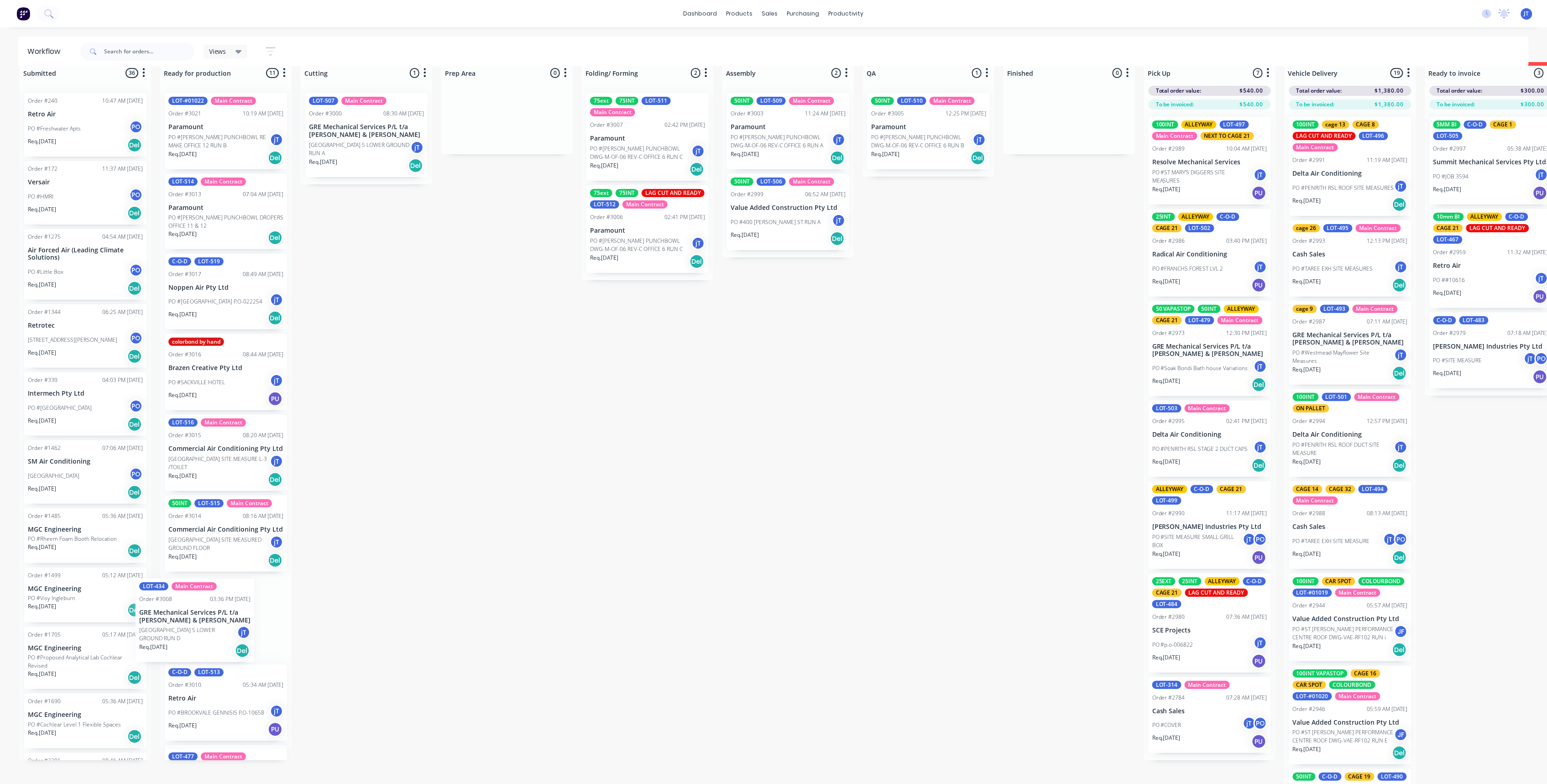
scroll to position [20, 0]
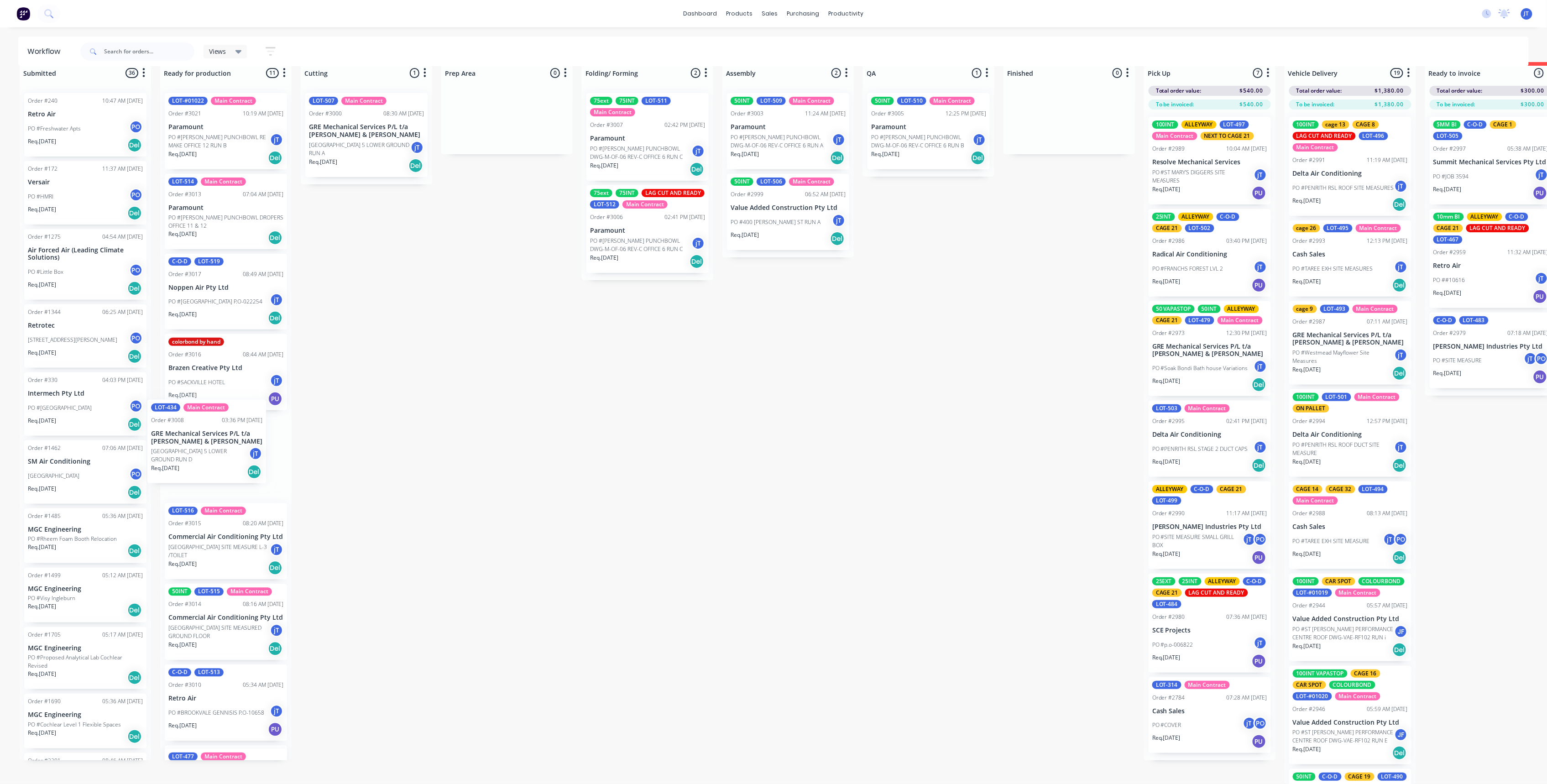
drag, startPoint x: 230, startPoint y: 749, endPoint x: 227, endPoint y: 501, distance: 248.0
click at [212, 461] on div "LOT-#01022 Main Contract Order #3021 10:19 AM 03/10/25 Paramount PO #VAUGHN HAL…" at bounding box center [226, 423] width 132 height 675
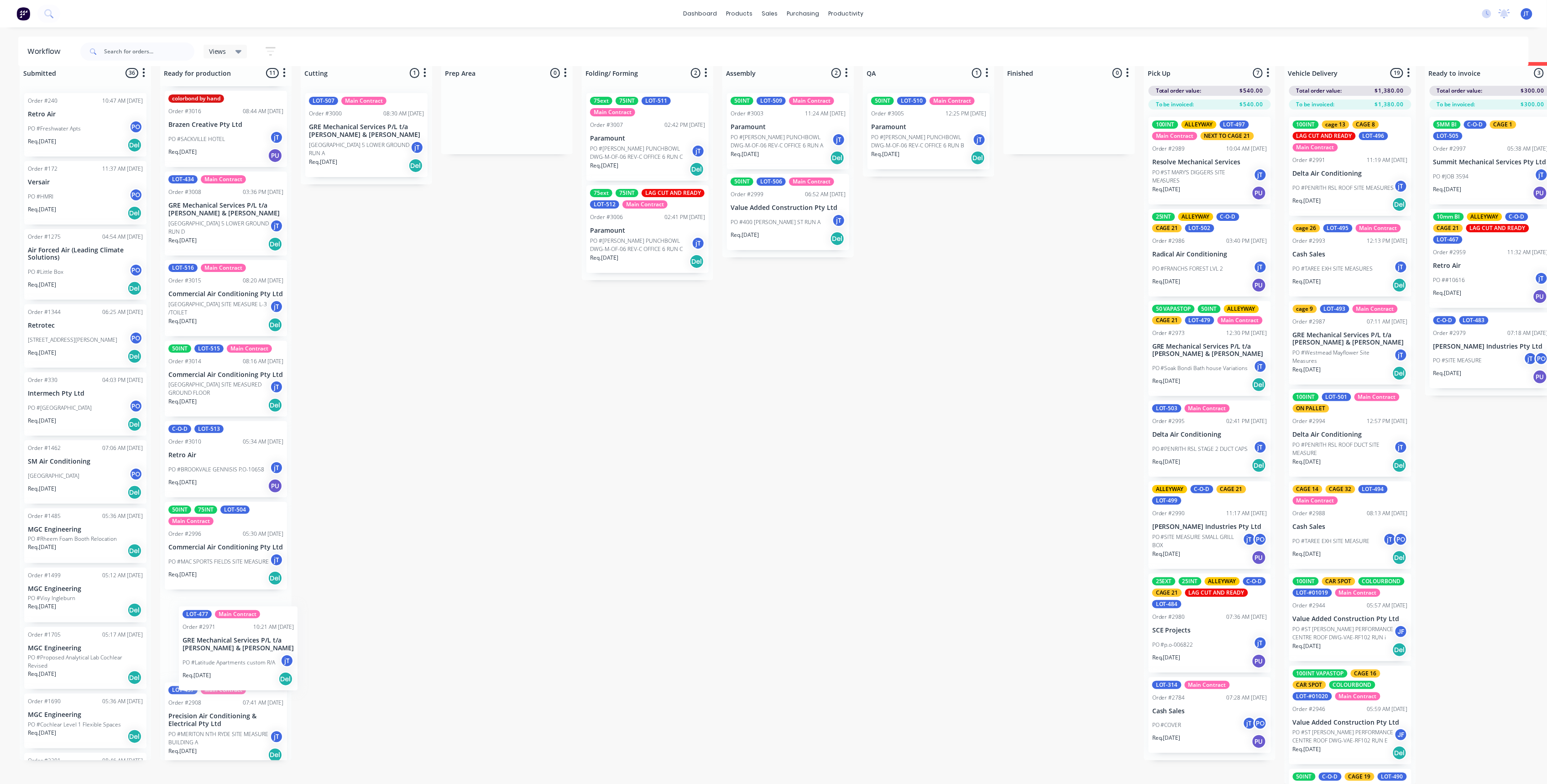
scroll to position [25, 0]
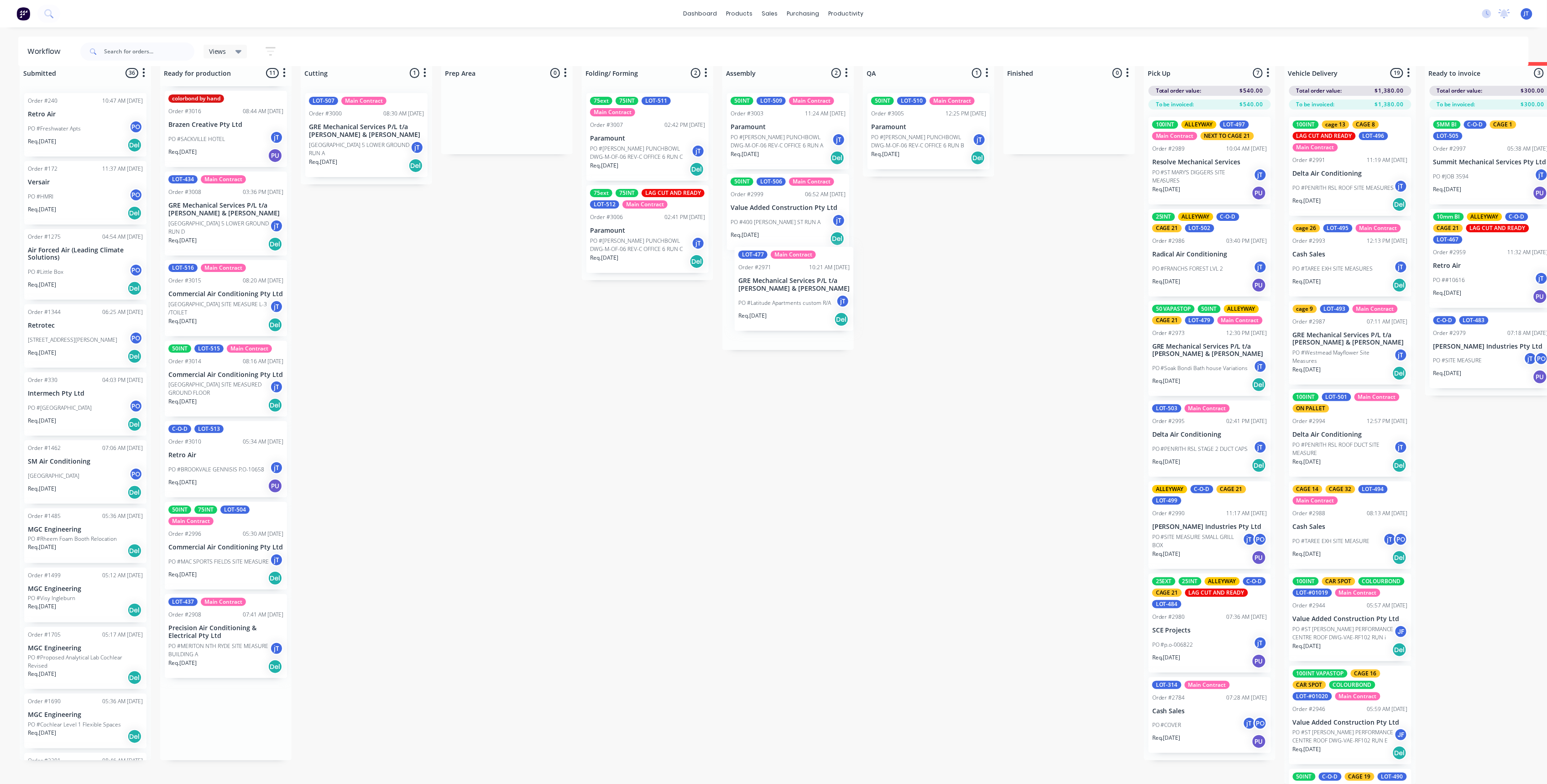
drag, startPoint x: 218, startPoint y: 670, endPoint x: 790, endPoint y: 315, distance: 673.2
click at [790, 315] on div "Submitted 36 Summaries Total order value Invoiced to date To be invoiced Order …" at bounding box center [886, 423] width 1786 height 722
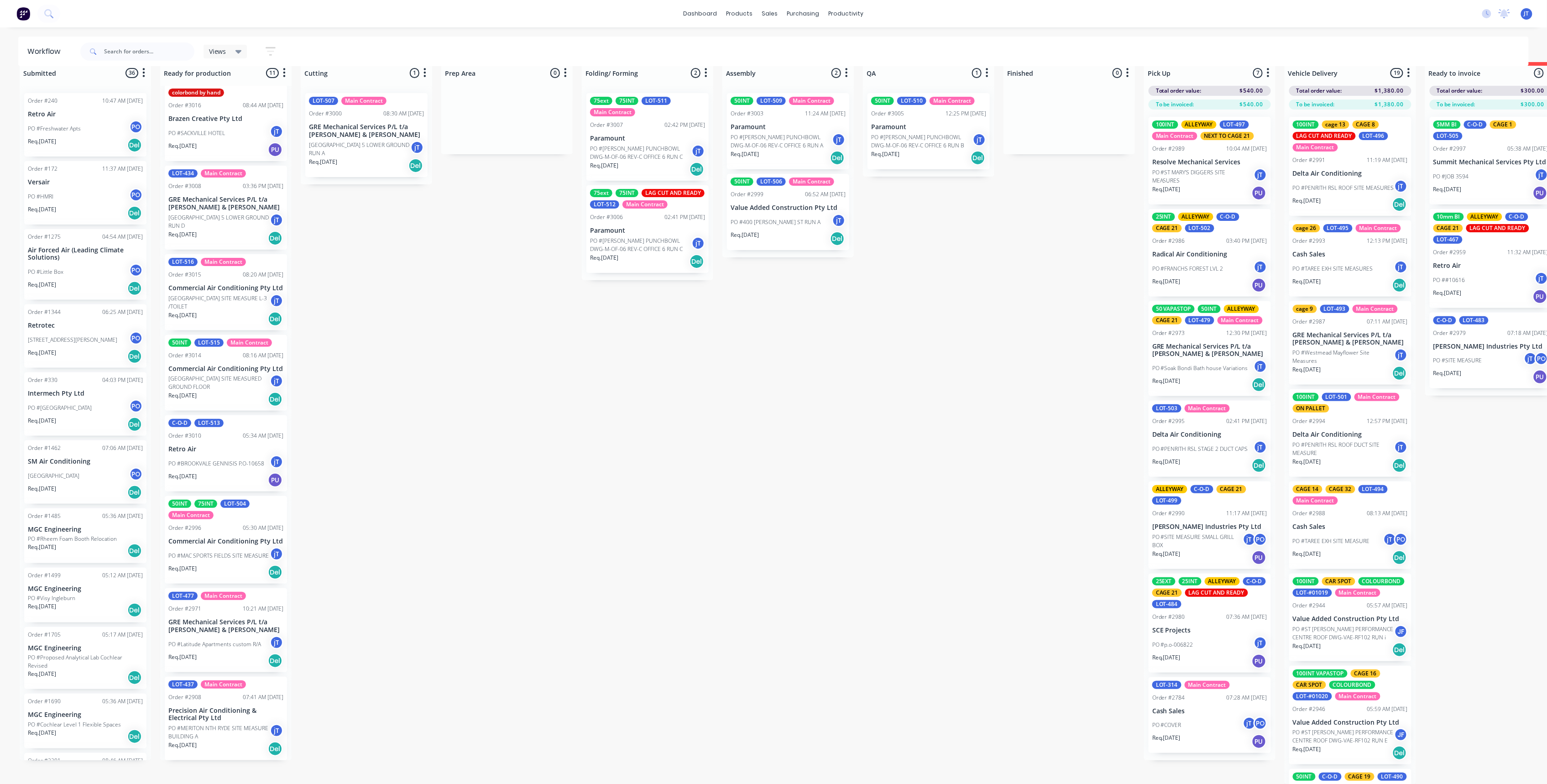
scroll to position [252, 0]
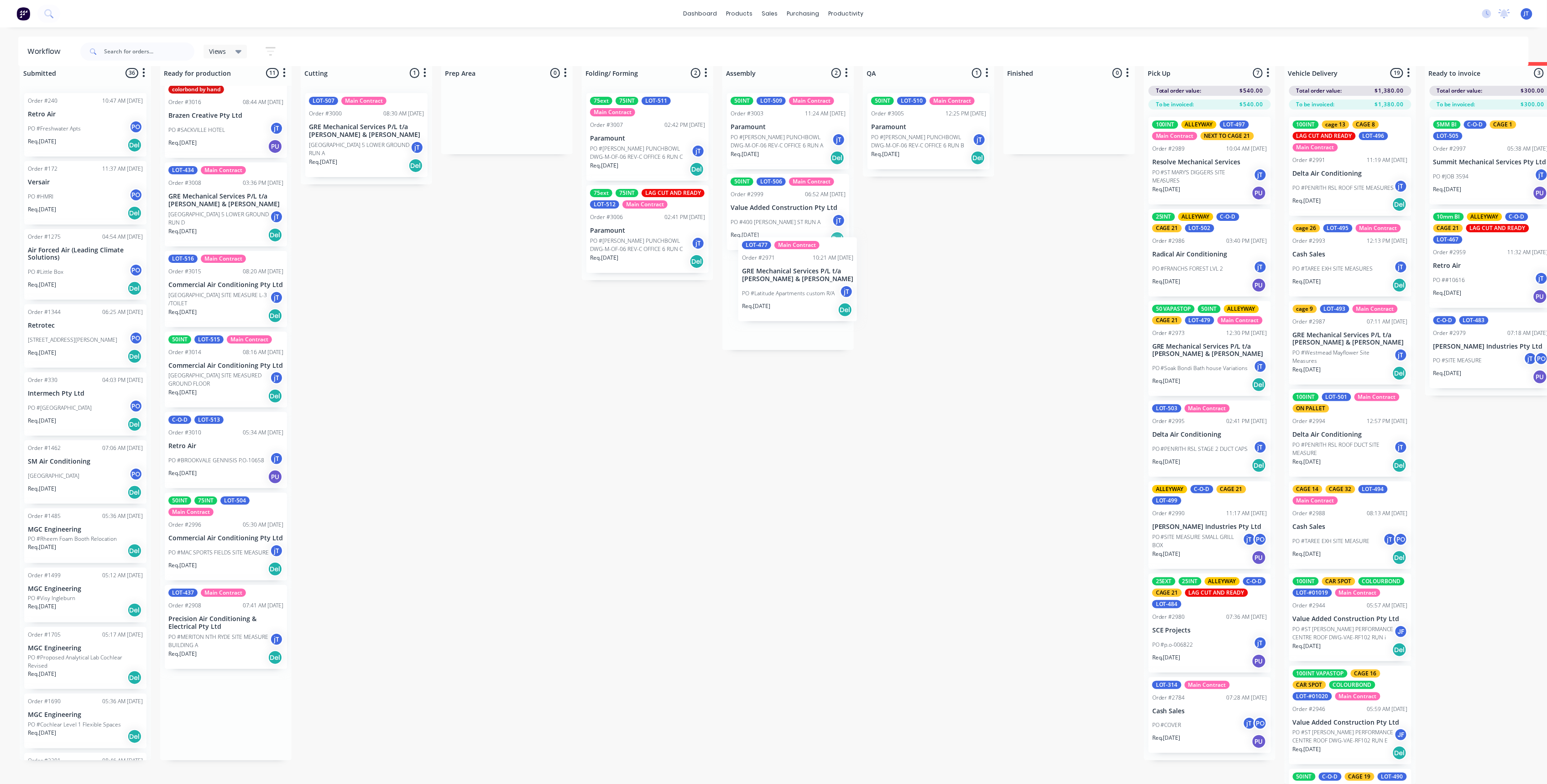
drag, startPoint x: 197, startPoint y: 681, endPoint x: 773, endPoint y: 307, distance: 686.8
click at [773, 307] on div "Submitted 36 Summaries Total order value Invoiced to date To be invoiced Order …" at bounding box center [886, 423] width 1786 height 722
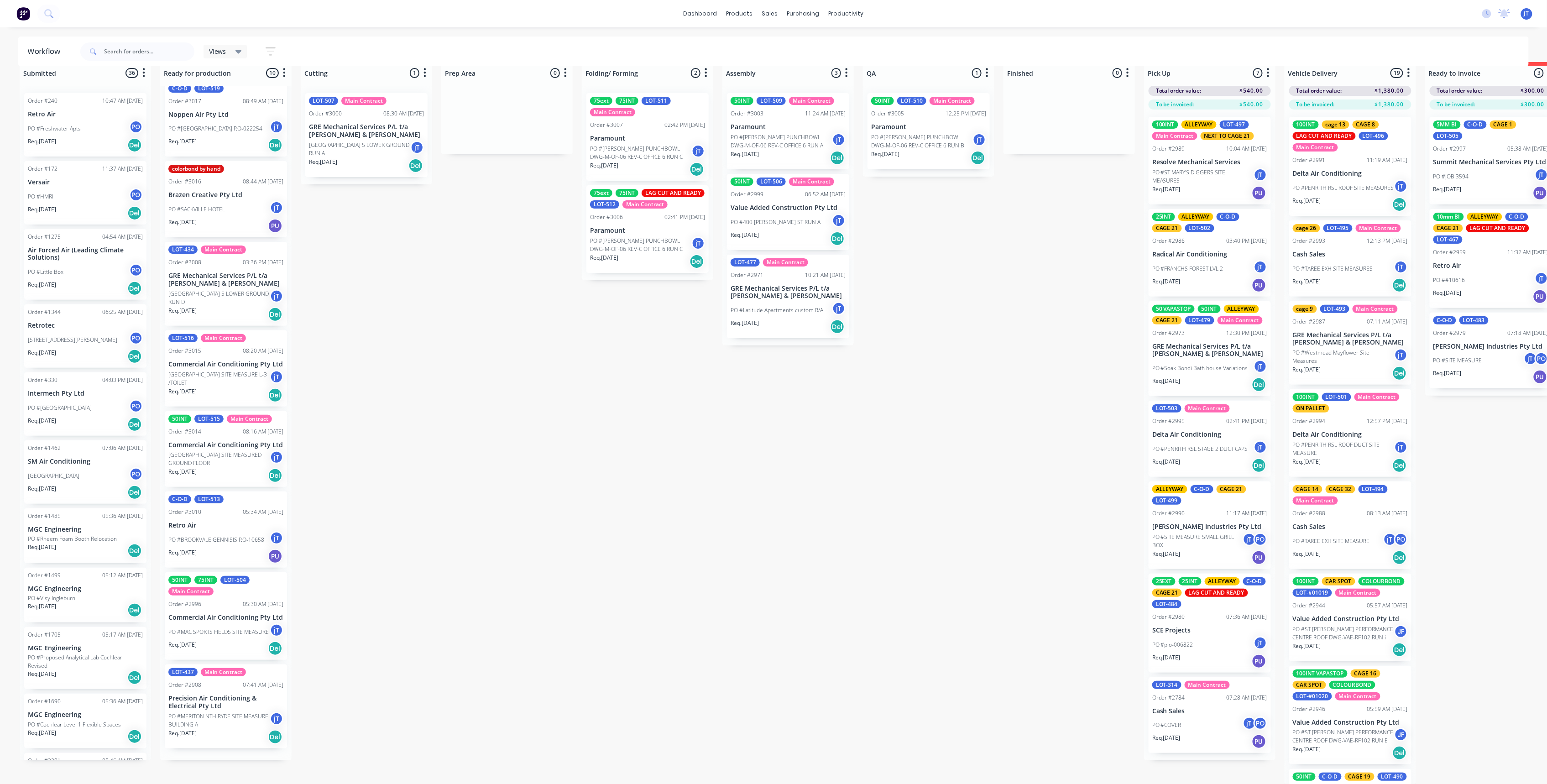
scroll to position [182, 0]
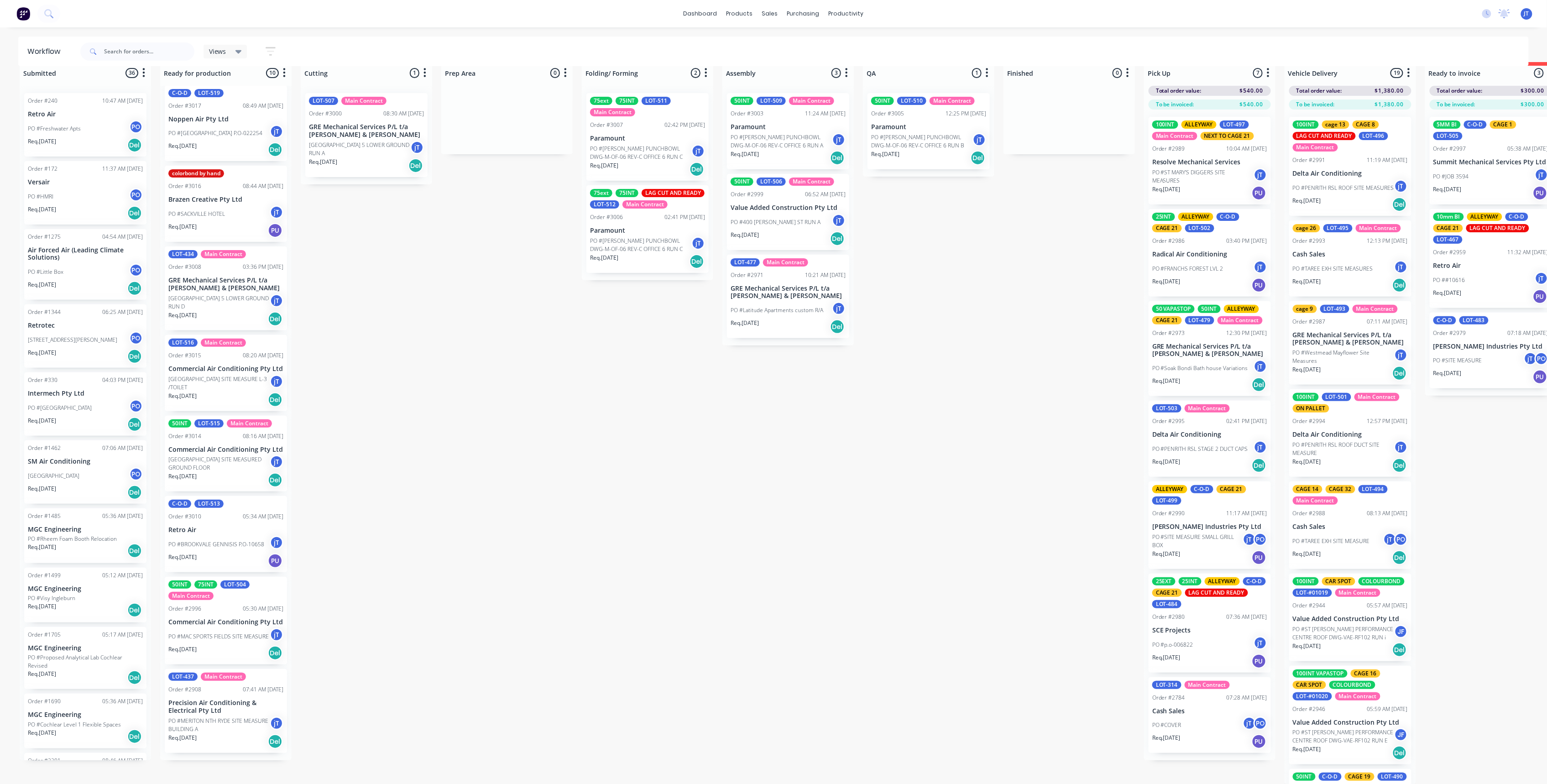
click at [917, 568] on div "Submitted 36 Summaries Total order value Invoiced to date To be invoiced Order …" at bounding box center [886, 423] width 1786 height 722
click at [793, 50] on div "Sales Orders" at bounding box center [804, 54] width 37 height 8
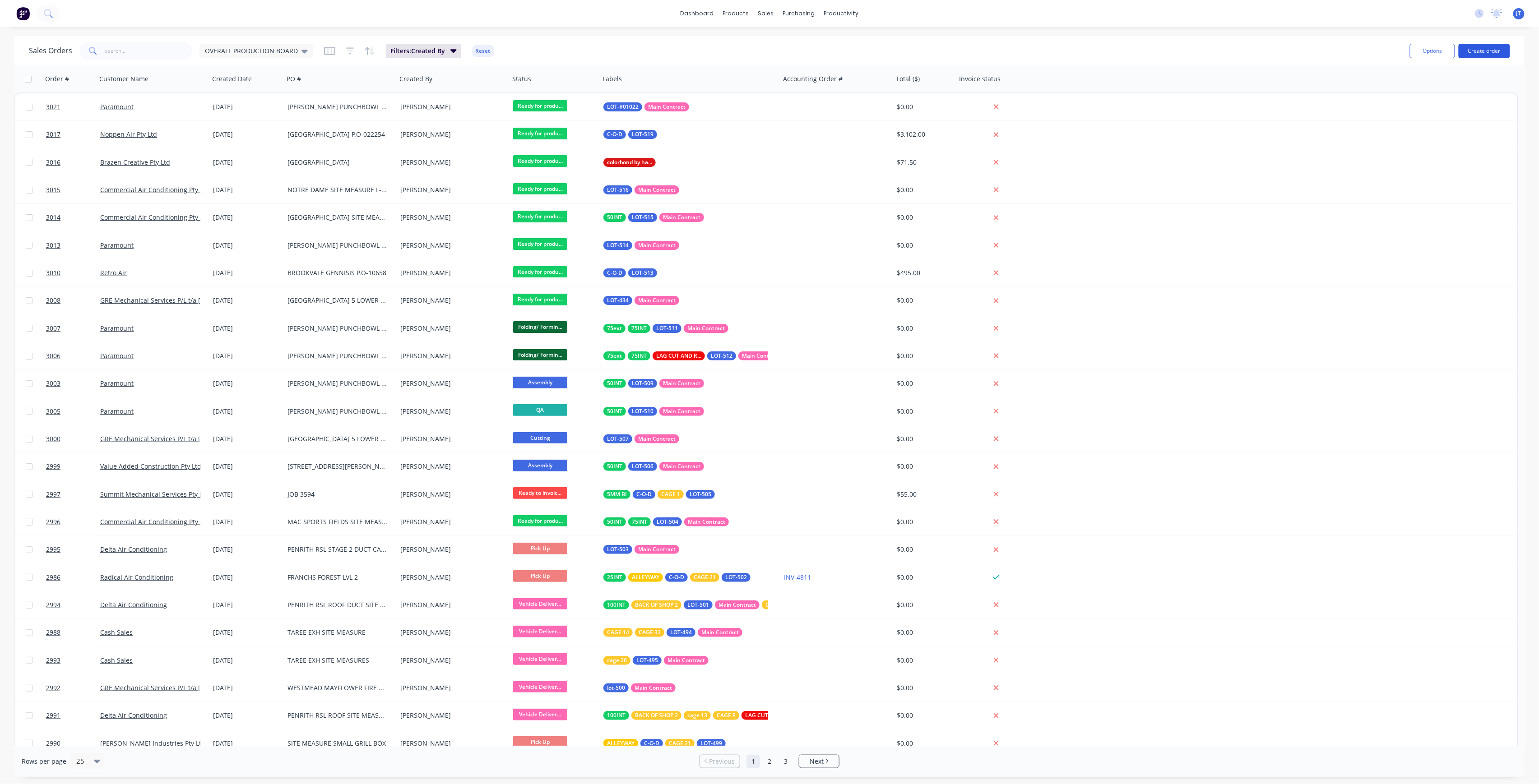
click at [1483, 53] on button "Create order" at bounding box center [1485, 51] width 51 height 14
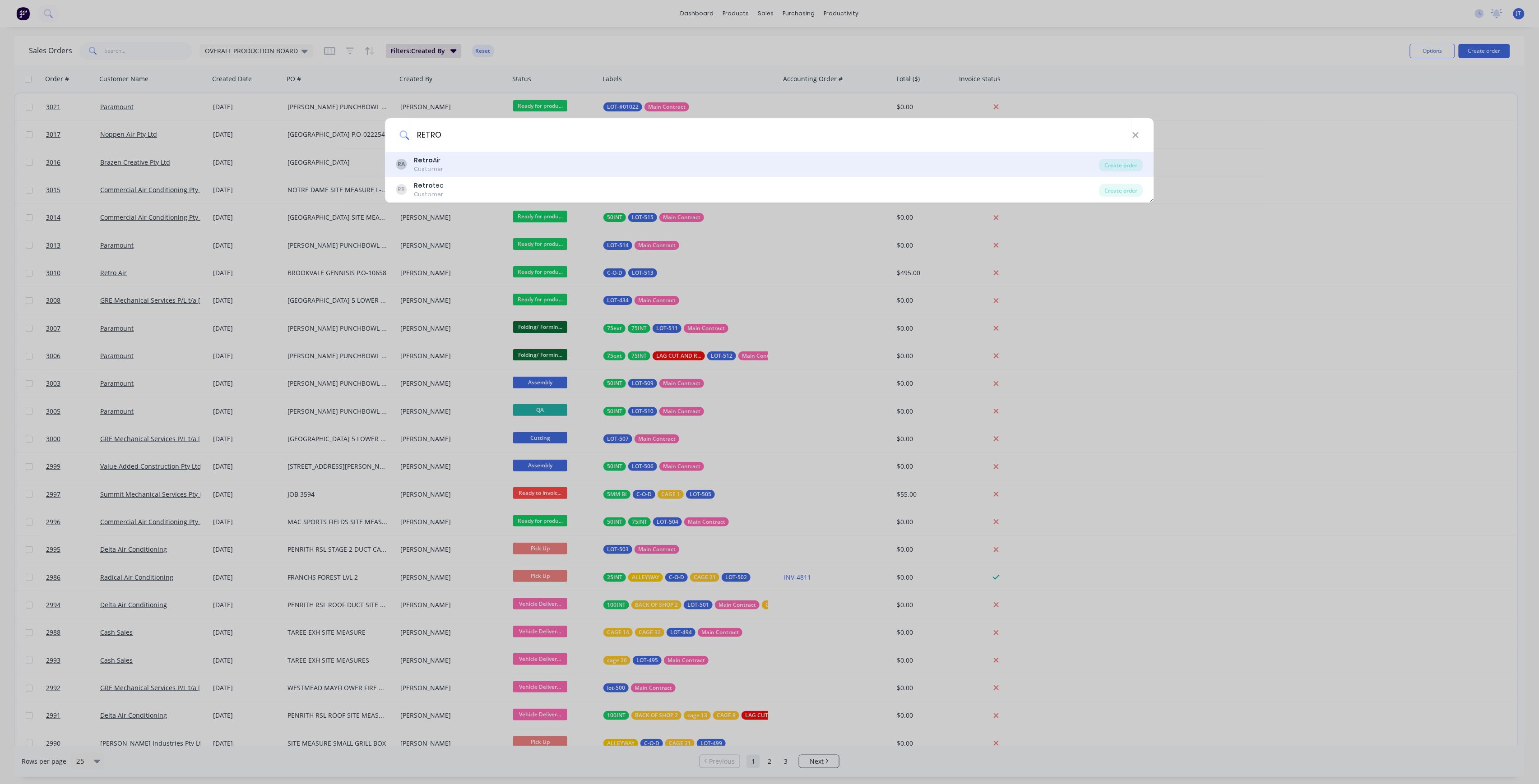
type input "RETRO"
click at [421, 170] on div "Customer" at bounding box center [428, 169] width 29 height 8
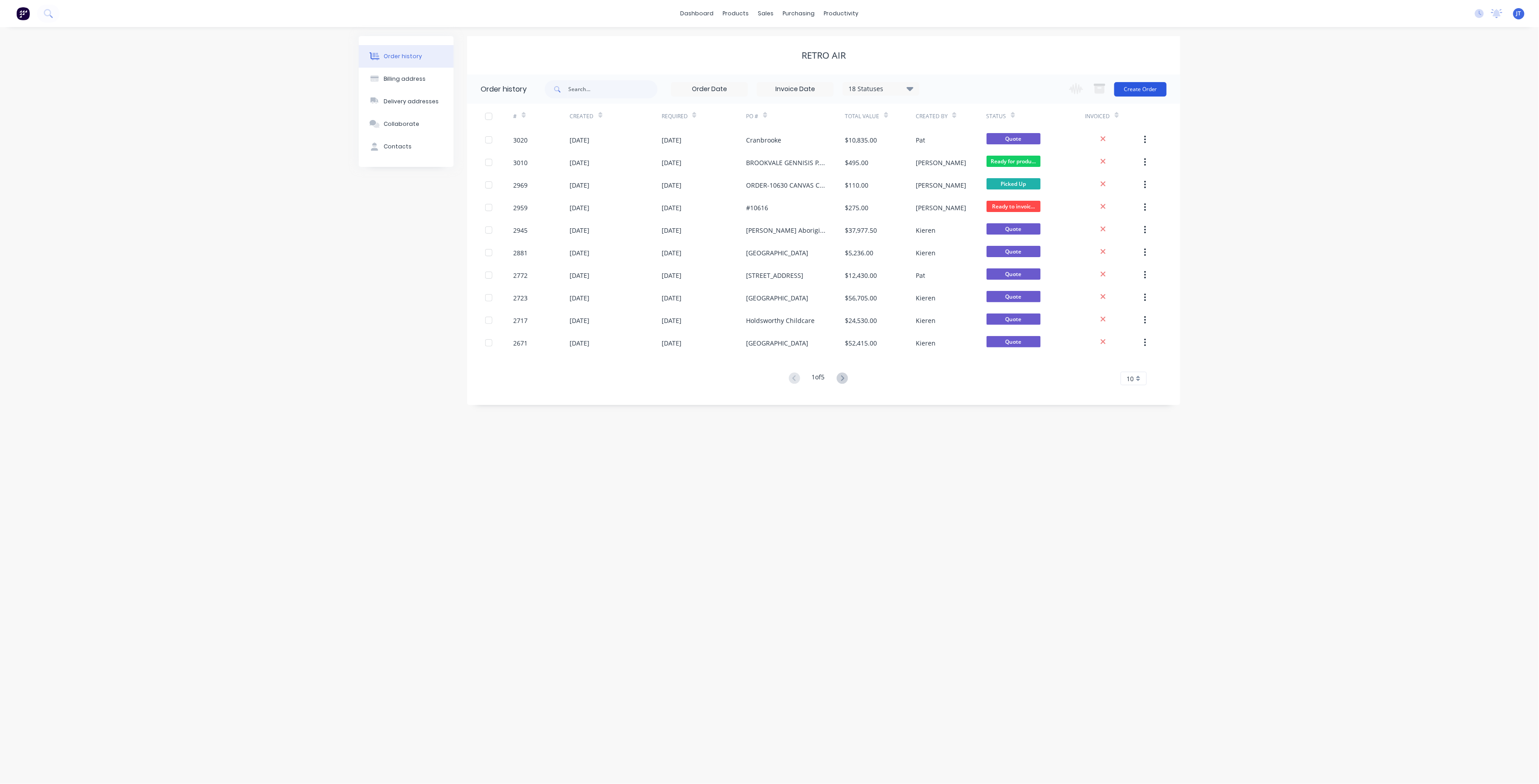
click at [1143, 93] on button "Create Order" at bounding box center [1141, 89] width 53 height 14
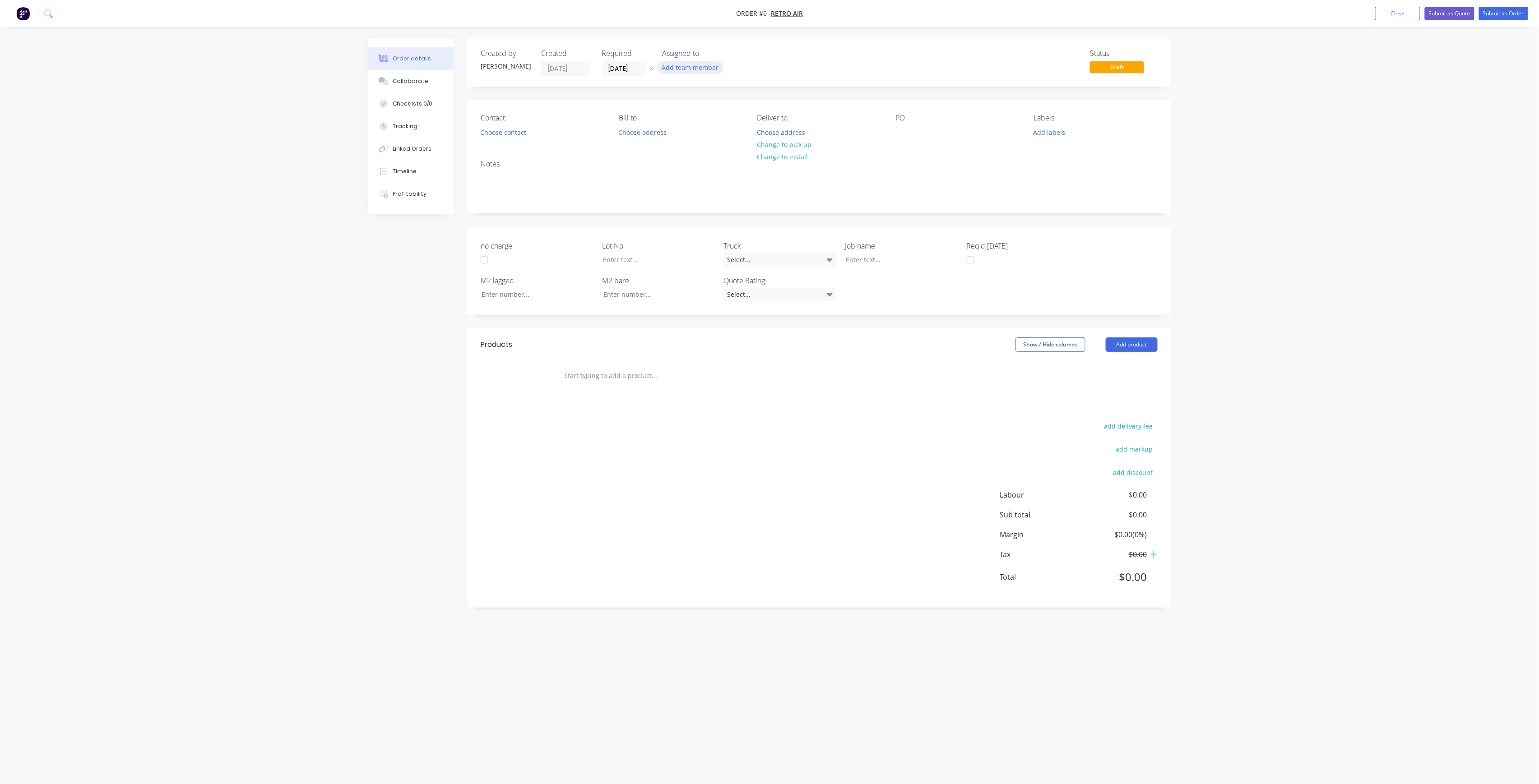
click at [678, 69] on button "Add team member" at bounding box center [690, 67] width 66 height 12
click at [712, 115] on div "[PERSON_NAME] (You)" at bounding box center [735, 118] width 90 height 10
click at [634, 67] on div "Order details Collaborate Checklists 0/0 Tracking Linked Orders Timeline Profit…" at bounding box center [770, 374] width 821 height 673
click at [640, 73] on input "[DATE]" at bounding box center [624, 68] width 44 height 14
click at [699, 130] on div "10" at bounding box center [705, 131] width 14 height 14
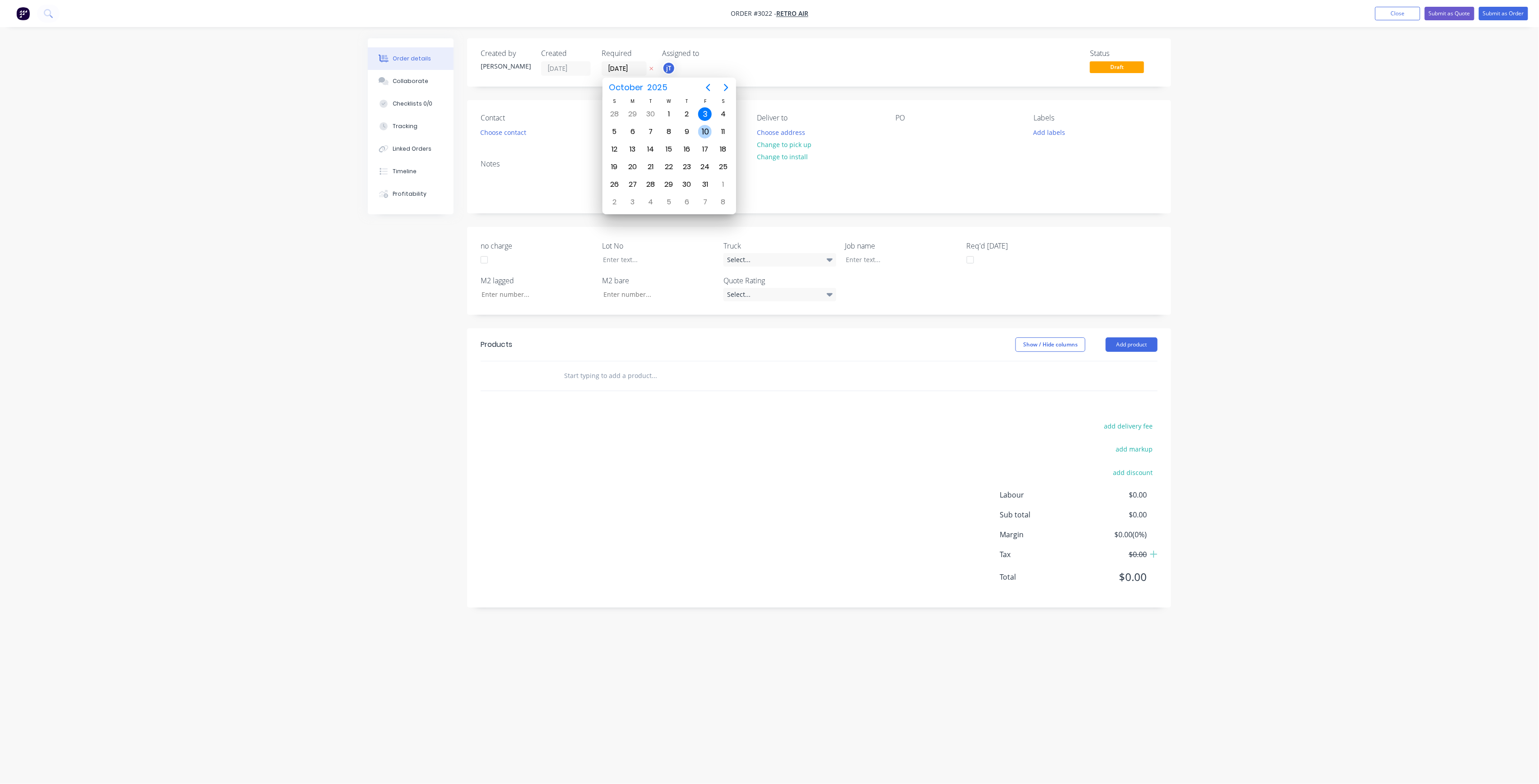
type input "[DATE]"
click at [506, 131] on button "Choose contact" at bounding box center [503, 132] width 56 height 12
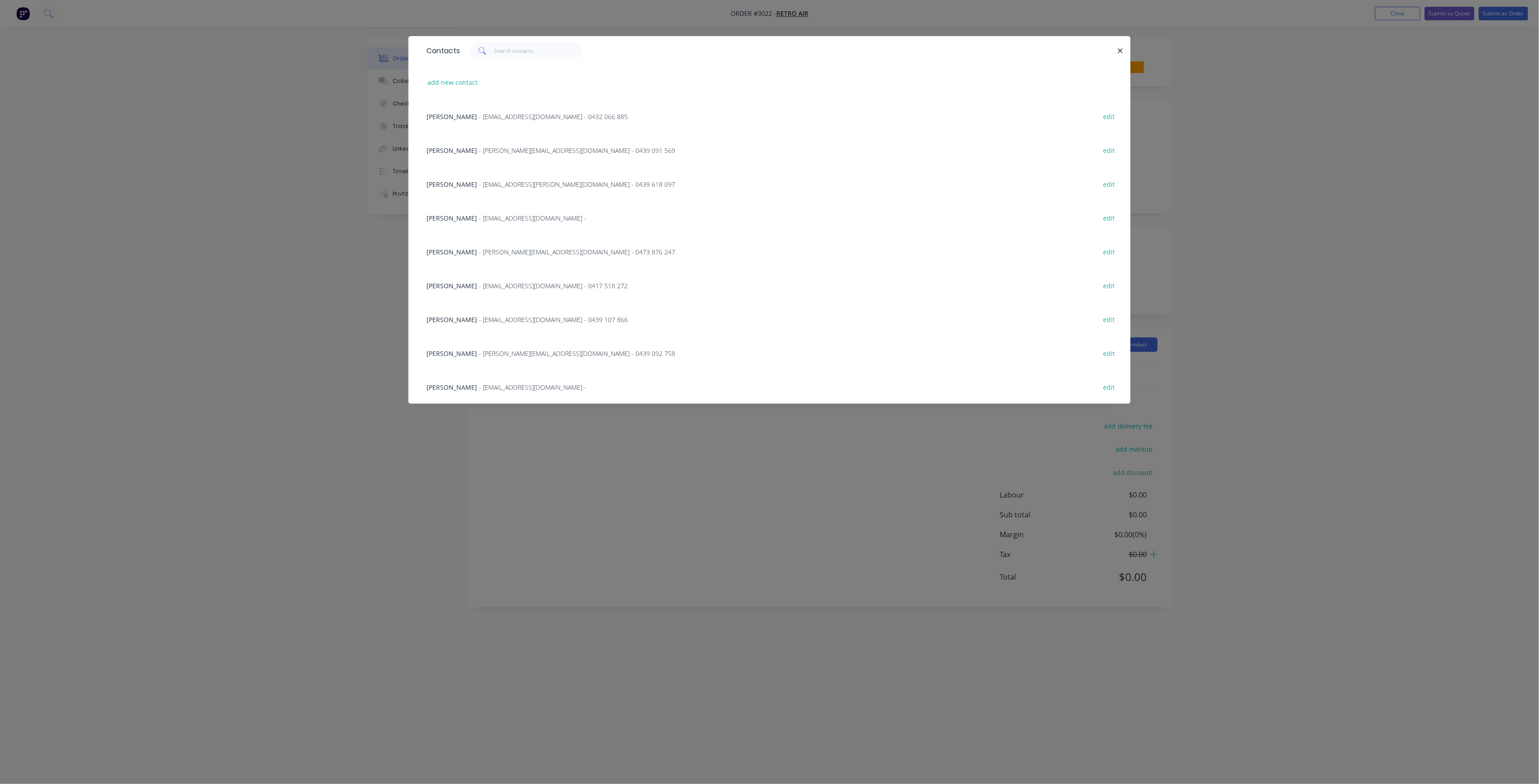
click at [468, 279] on div "Sam Colligan - samcolligan@retroair.com.au - 0417 518 272 edit" at bounding box center [769, 285] width 695 height 34
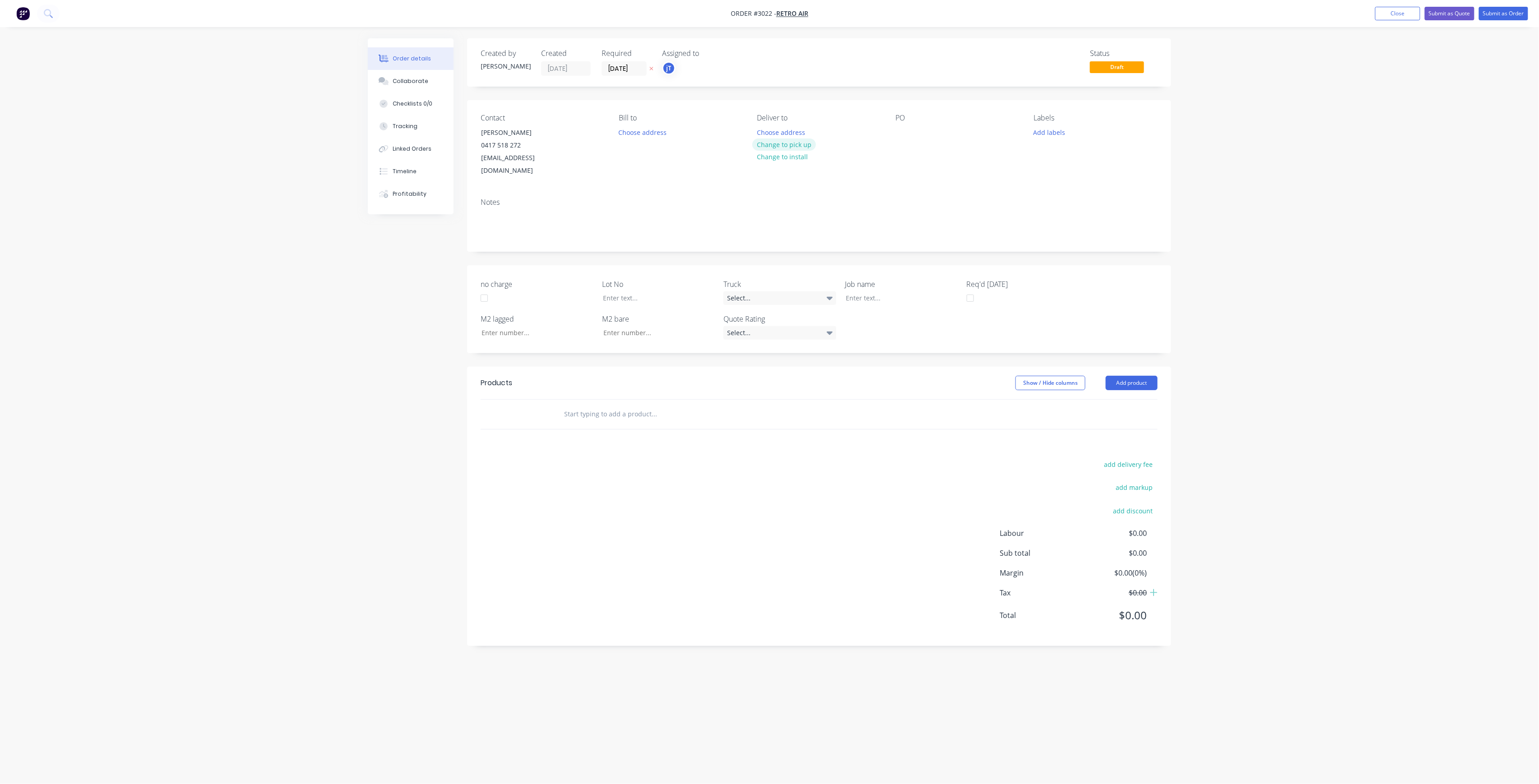
click at [791, 144] on button "Change to pick up" at bounding box center [784, 144] width 64 height 12
drag, startPoint x: 900, startPoint y: 132, endPoint x: 907, endPoint y: 132, distance: 7.0
click at [900, 132] on div at bounding box center [903, 133] width 14 height 13
click at [1044, 136] on button "Add labels" at bounding box center [1049, 132] width 41 height 12
click at [1073, 156] on input "text" at bounding box center [1109, 159] width 94 height 18
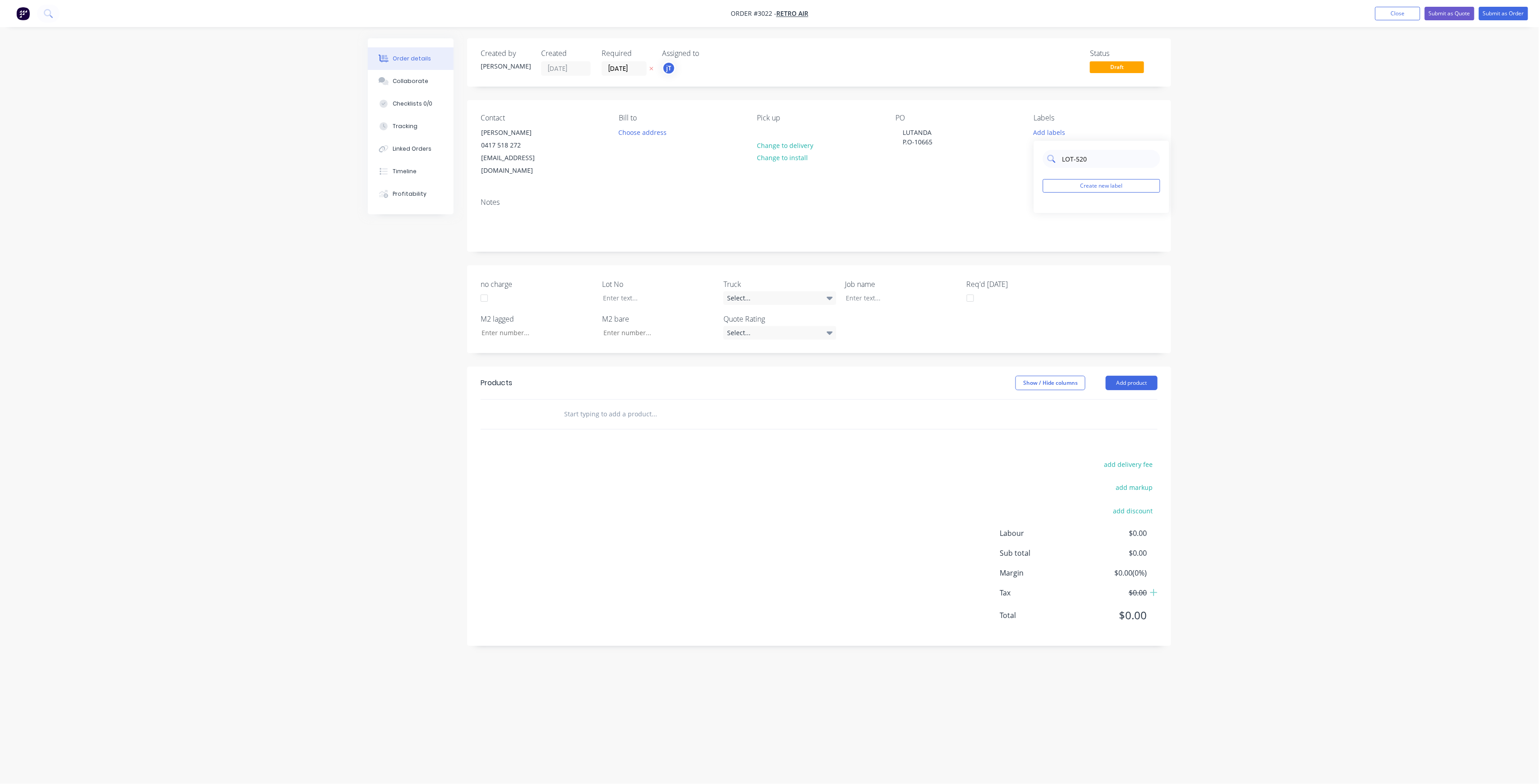
drag, startPoint x: 1115, startPoint y: 163, endPoint x: 1057, endPoint y: 167, distance: 58.1
click at [1057, 167] on div "LOT-520" at bounding box center [1102, 159] width 117 height 18
type input "LOT-520"
click at [1102, 186] on button "Create new label" at bounding box center [1102, 186] width 117 height 14
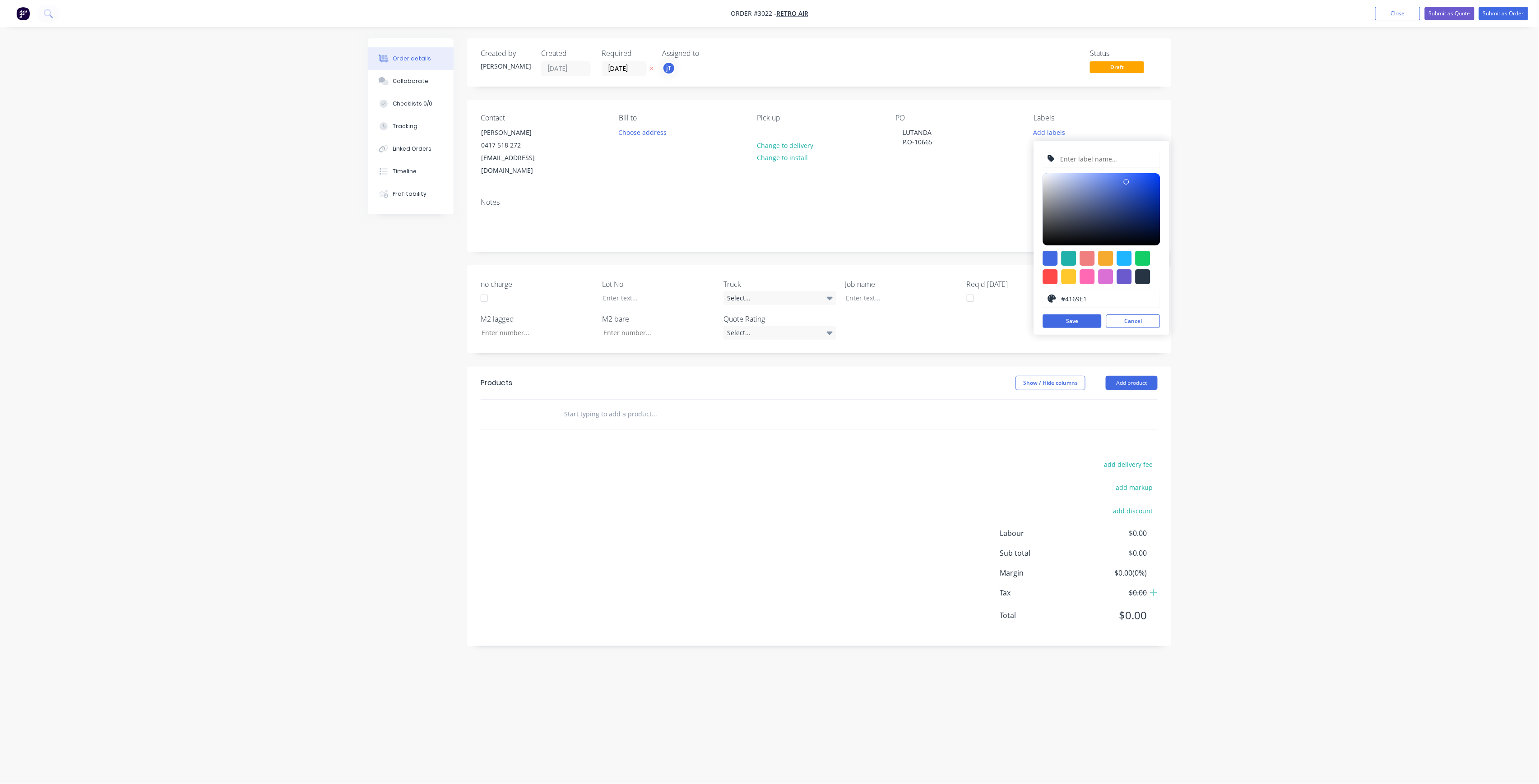
click at [1103, 161] on input "text" at bounding box center [1107, 159] width 96 height 17
paste input "LOT-520"
type input "LOT-520"
click at [1086, 316] on button "Save" at bounding box center [1072, 321] width 59 height 14
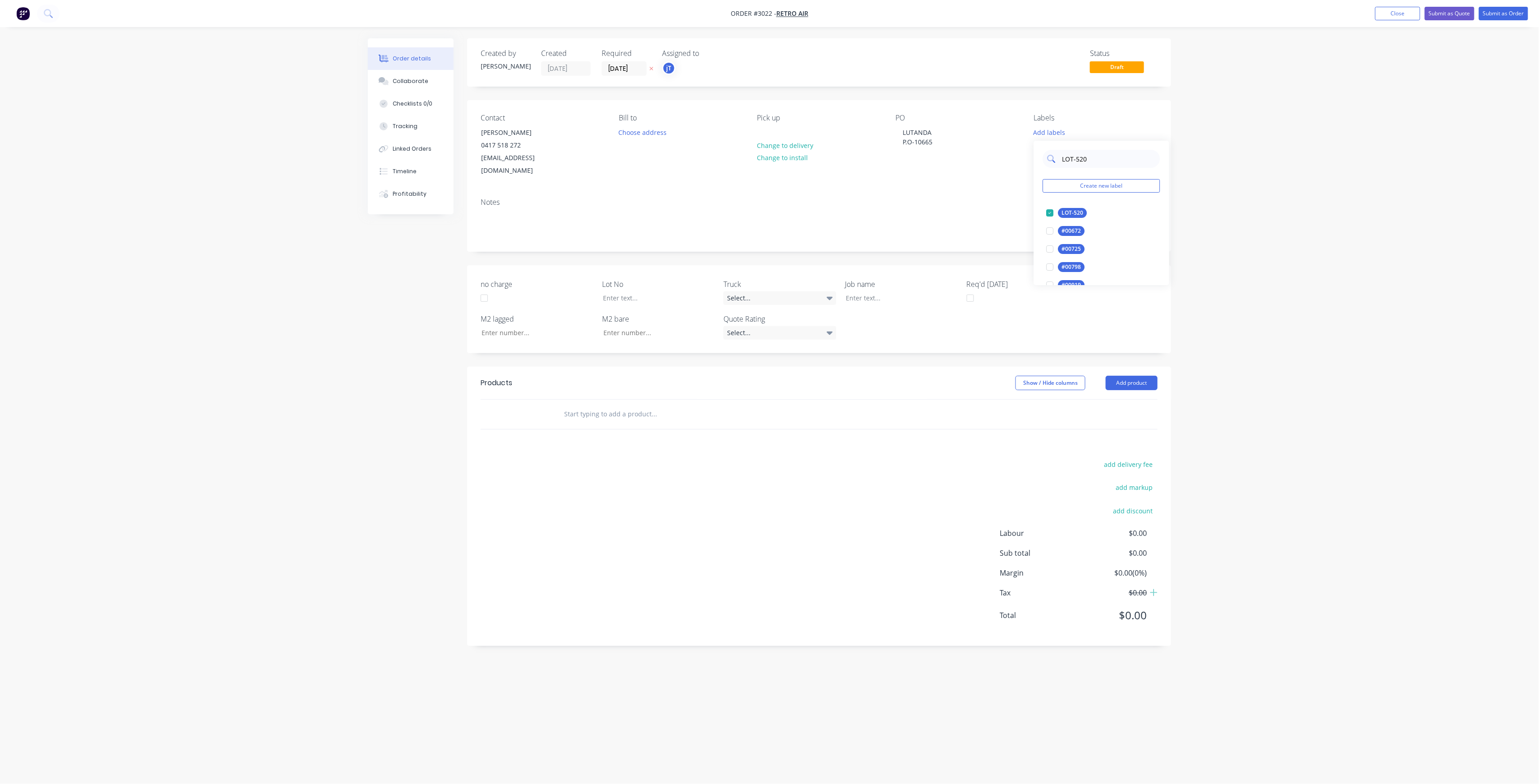
drag, startPoint x: 1083, startPoint y: 159, endPoint x: 1060, endPoint y: 163, distance: 23.3
click at [1062, 163] on input "LOT-520" at bounding box center [1109, 159] width 94 height 18
click at [1074, 210] on div "C-O-D" at bounding box center [1069, 213] width 23 height 10
drag, startPoint x: 1089, startPoint y: 159, endPoint x: 1066, endPoint y: 162, distance: 23.2
click at [1066, 162] on input "C-" at bounding box center [1109, 155] width 94 height 18
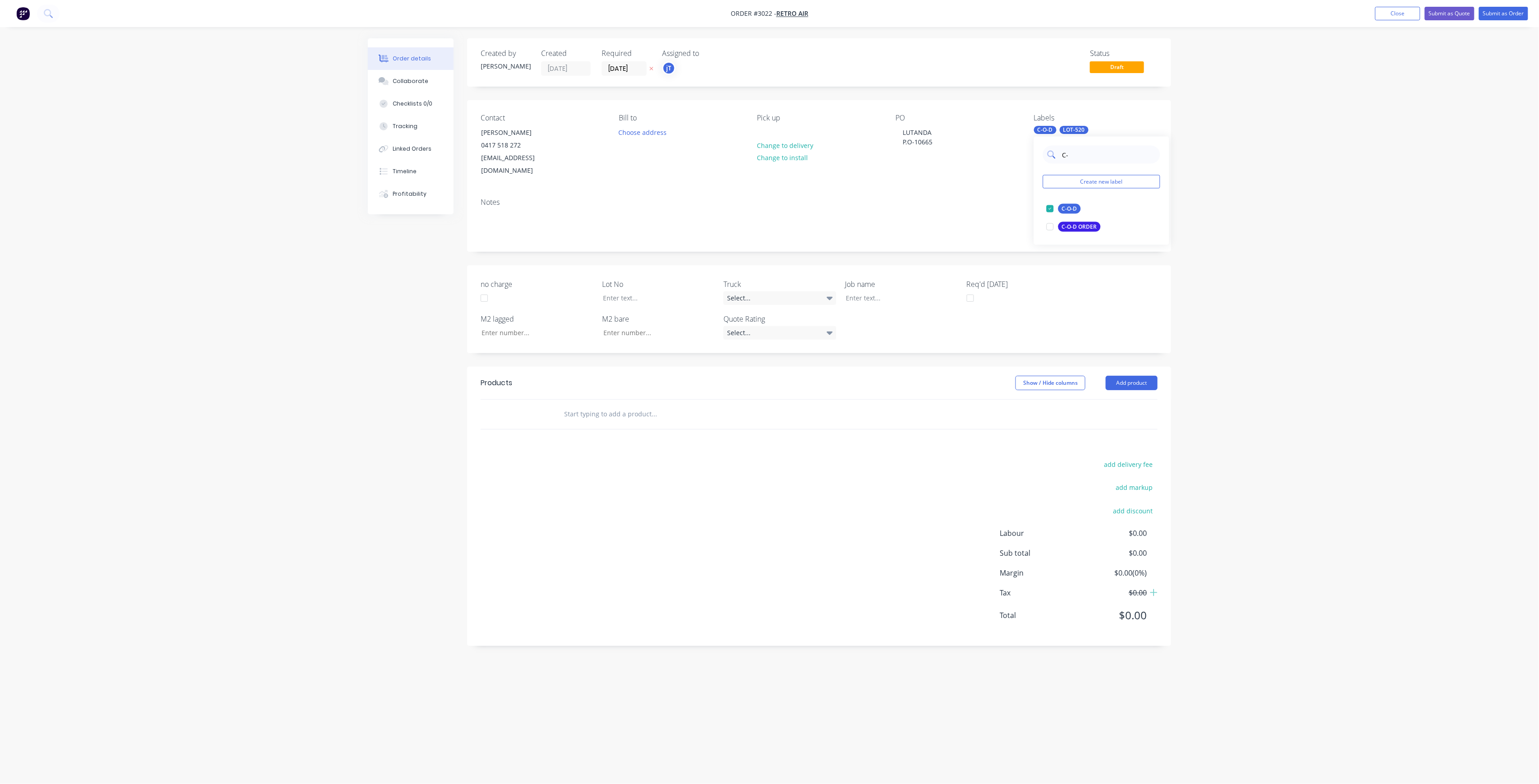
type input "C"
click at [601, 405] on input "text" at bounding box center [654, 414] width 180 height 18
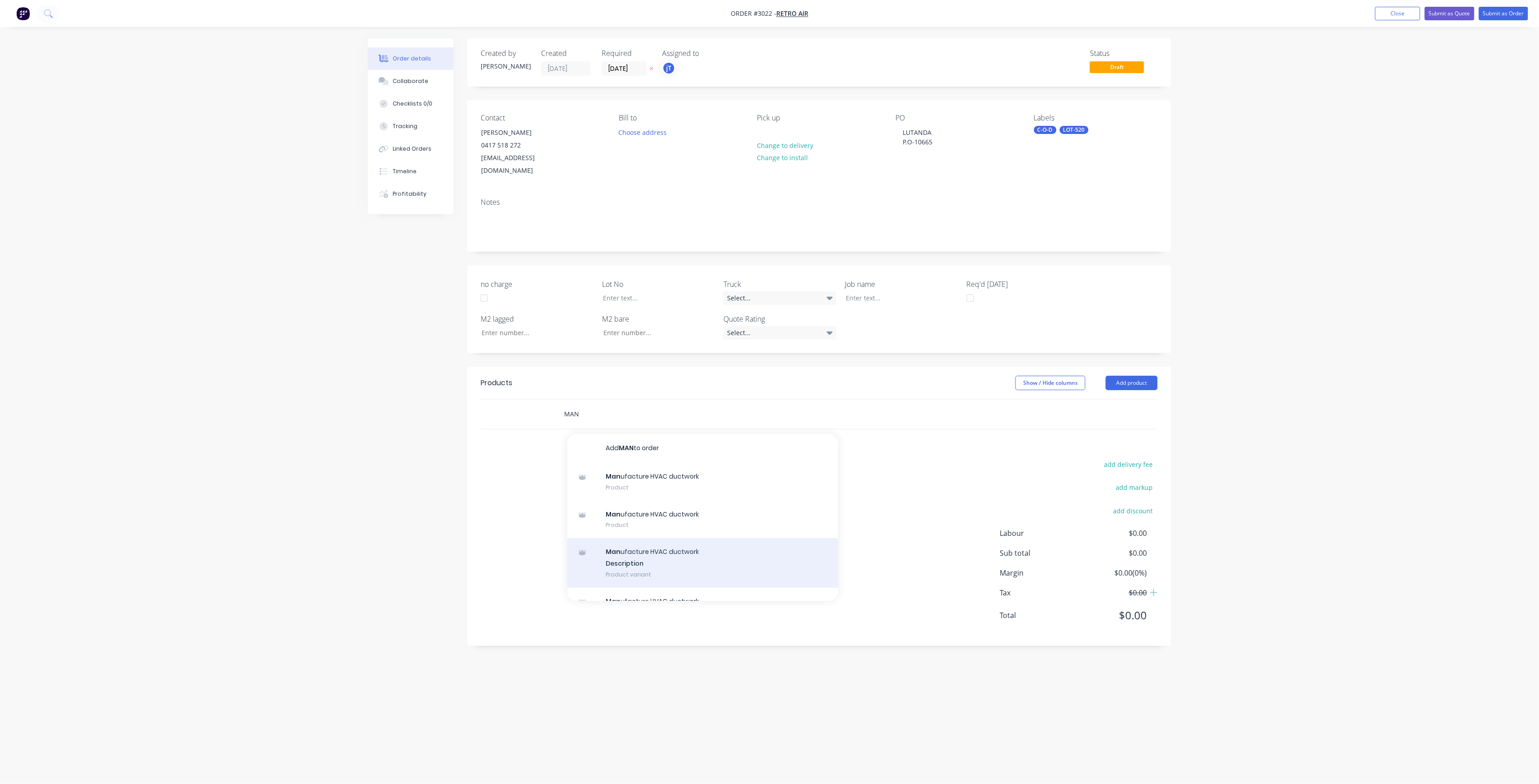
type input "MAN"
click at [661, 539] on div "Man ufacture HVAC ductwork Description Product variant" at bounding box center [703, 562] width 271 height 50
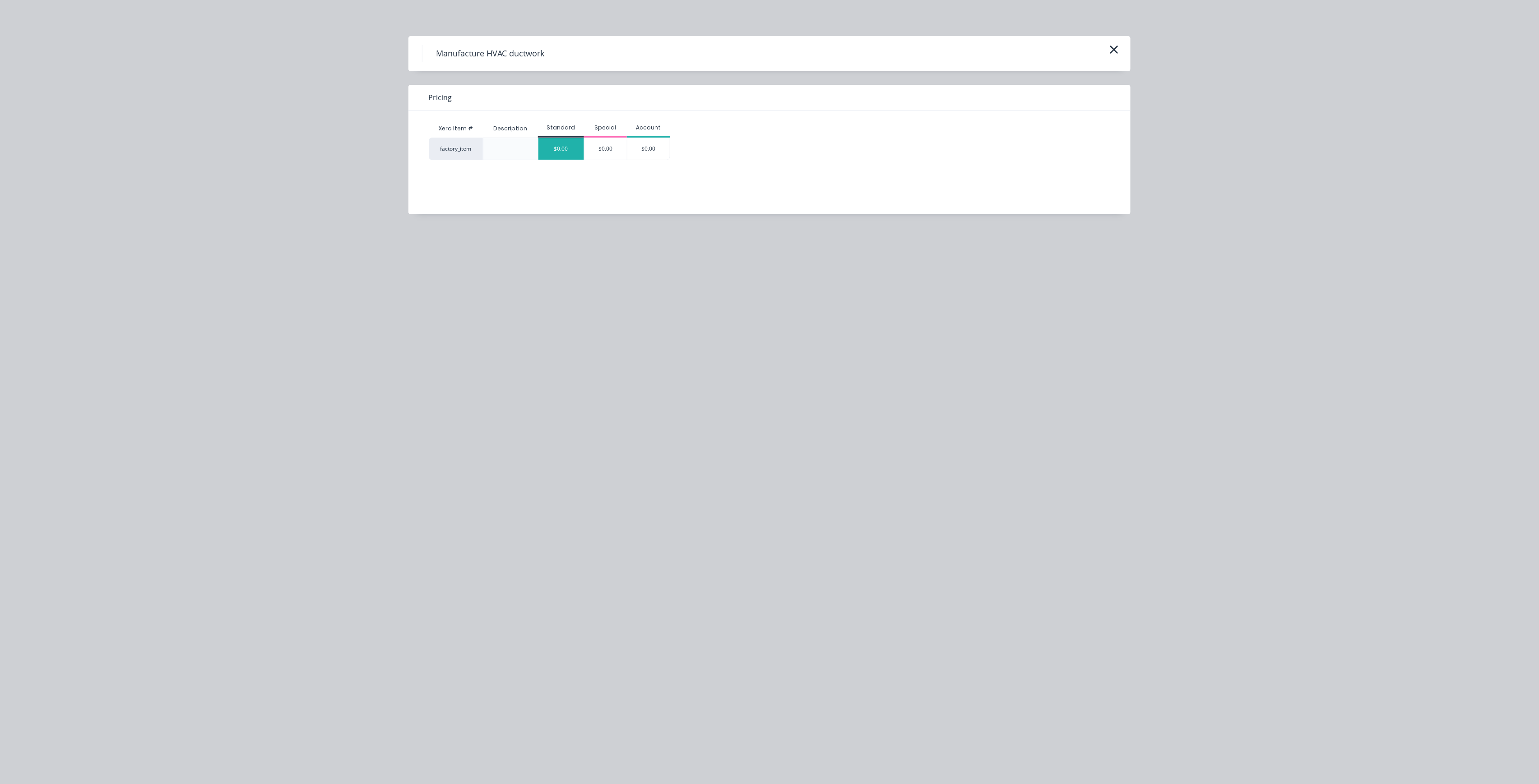
click at [581, 150] on div "$0.00" at bounding box center [561, 149] width 45 height 21
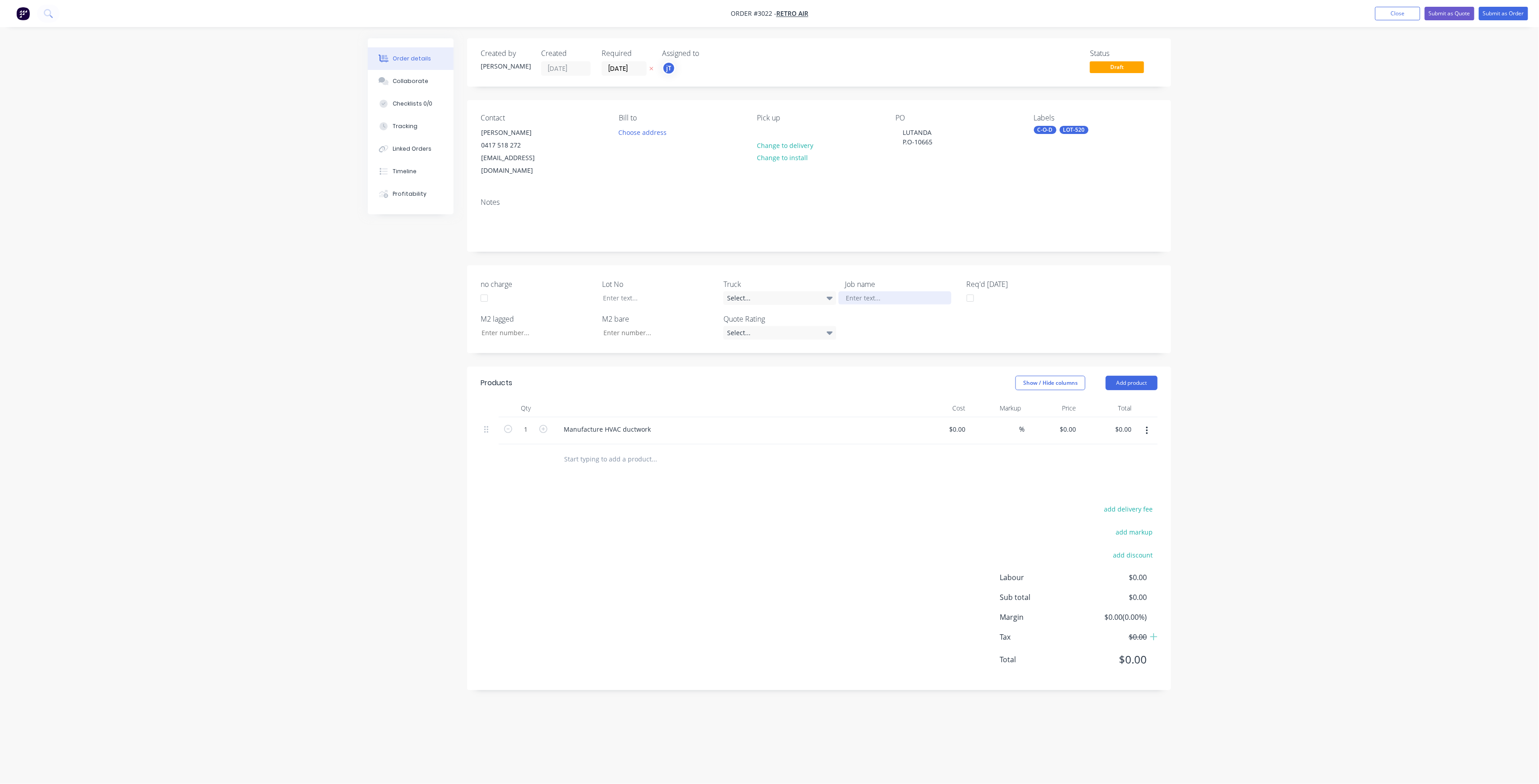
click at [887, 291] on div at bounding box center [895, 298] width 113 height 13
click at [633, 291] on div at bounding box center [652, 298] width 113 height 13
click at [1519, 17] on button "Submit as Order" at bounding box center [1504, 13] width 49 height 14
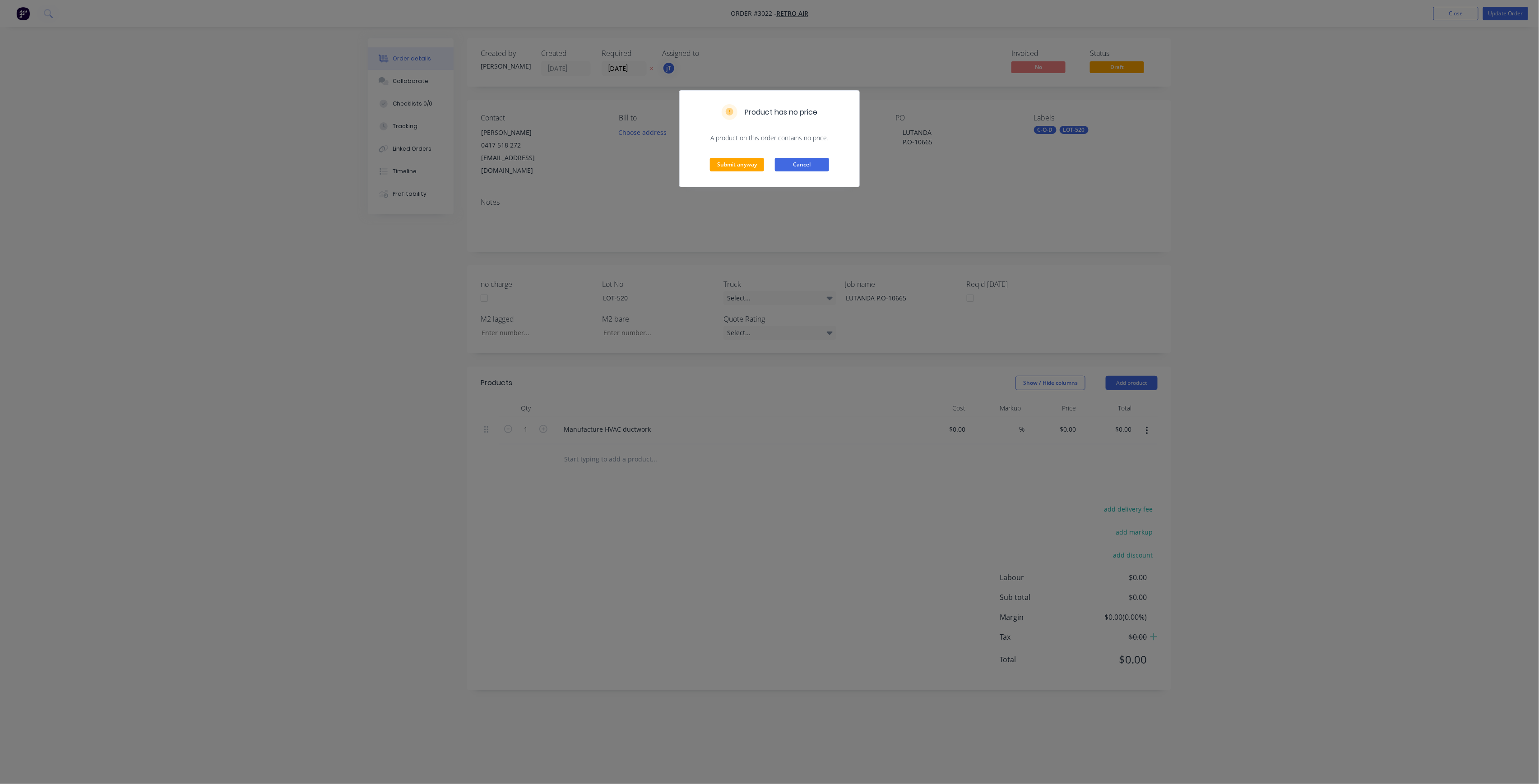
click at [809, 165] on button "Cancel" at bounding box center [802, 164] width 54 height 14
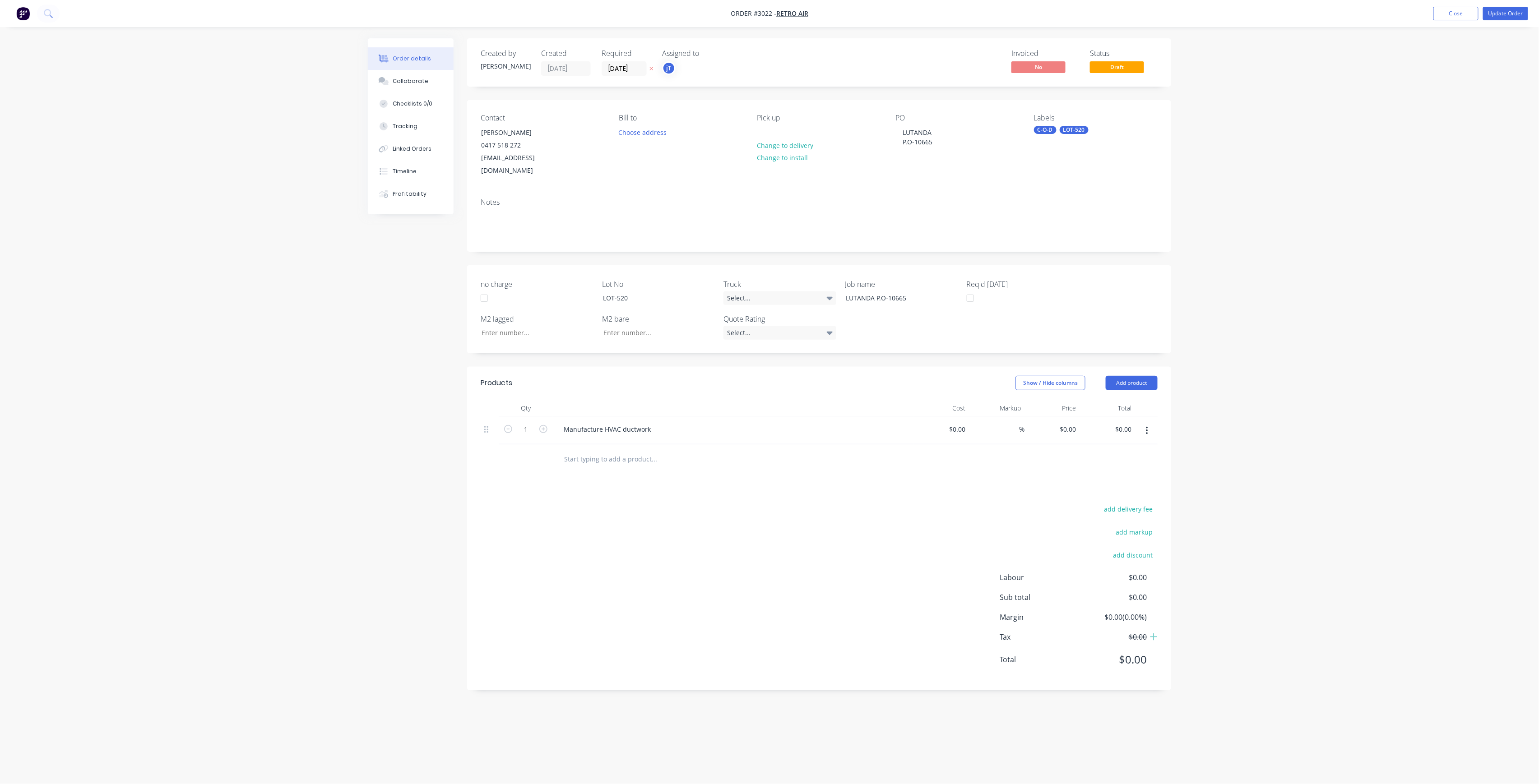
click at [961, 417] on div "$0.00 $0.00" at bounding box center [942, 431] width 56 height 27
click at [958, 423] on div "$0.00" at bounding box center [957, 429] width 24 height 13
type input "$1,870.00"
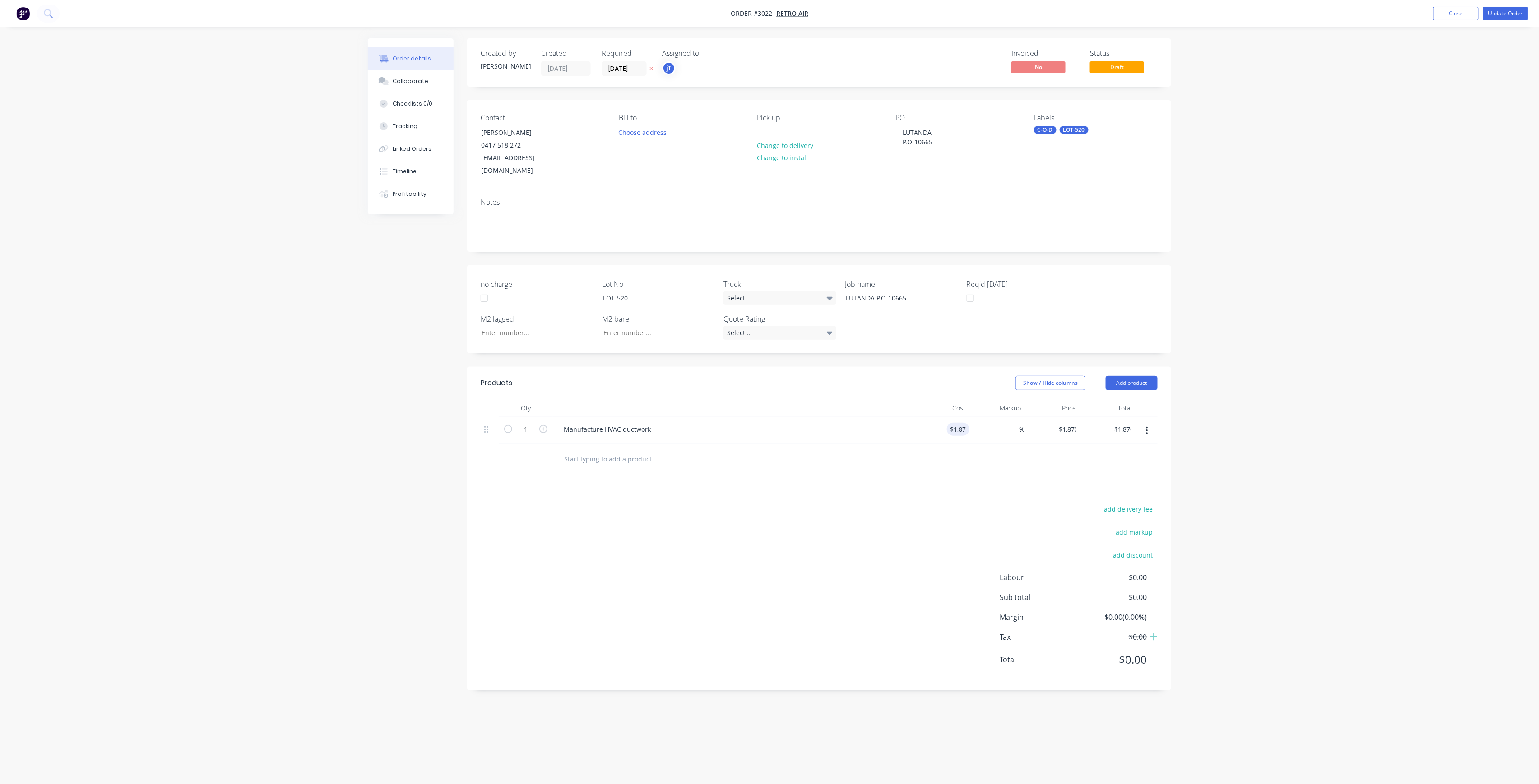
click at [796, 546] on div "add delivery fee add markup add discount Labour $0.00 Sub total $0.00 Margin $0…" at bounding box center [819, 590] width 677 height 174
click at [1494, 9] on button "Update Order" at bounding box center [1506, 13] width 45 height 14
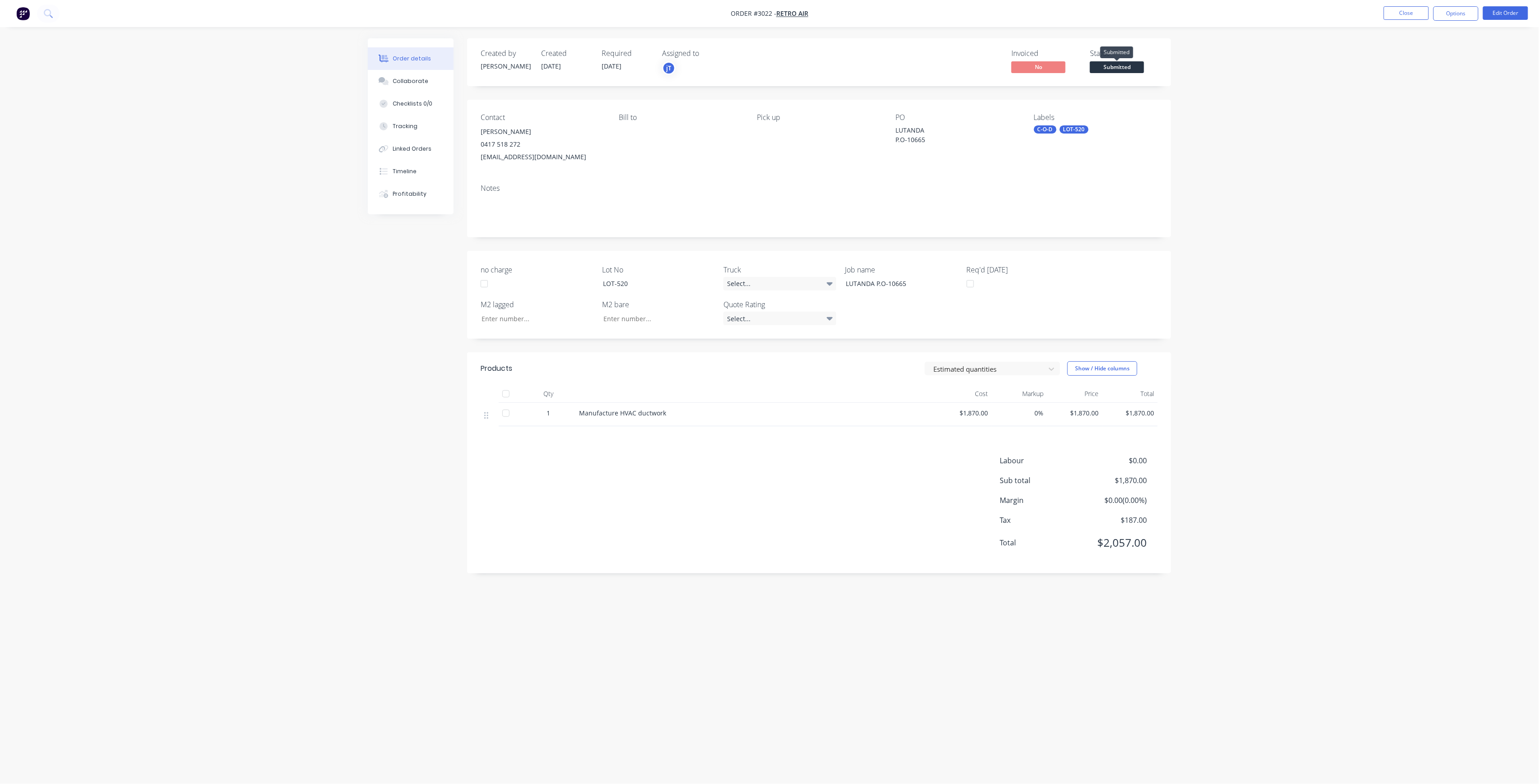
click at [1109, 67] on span "Submitted" at bounding box center [1117, 67] width 54 height 11
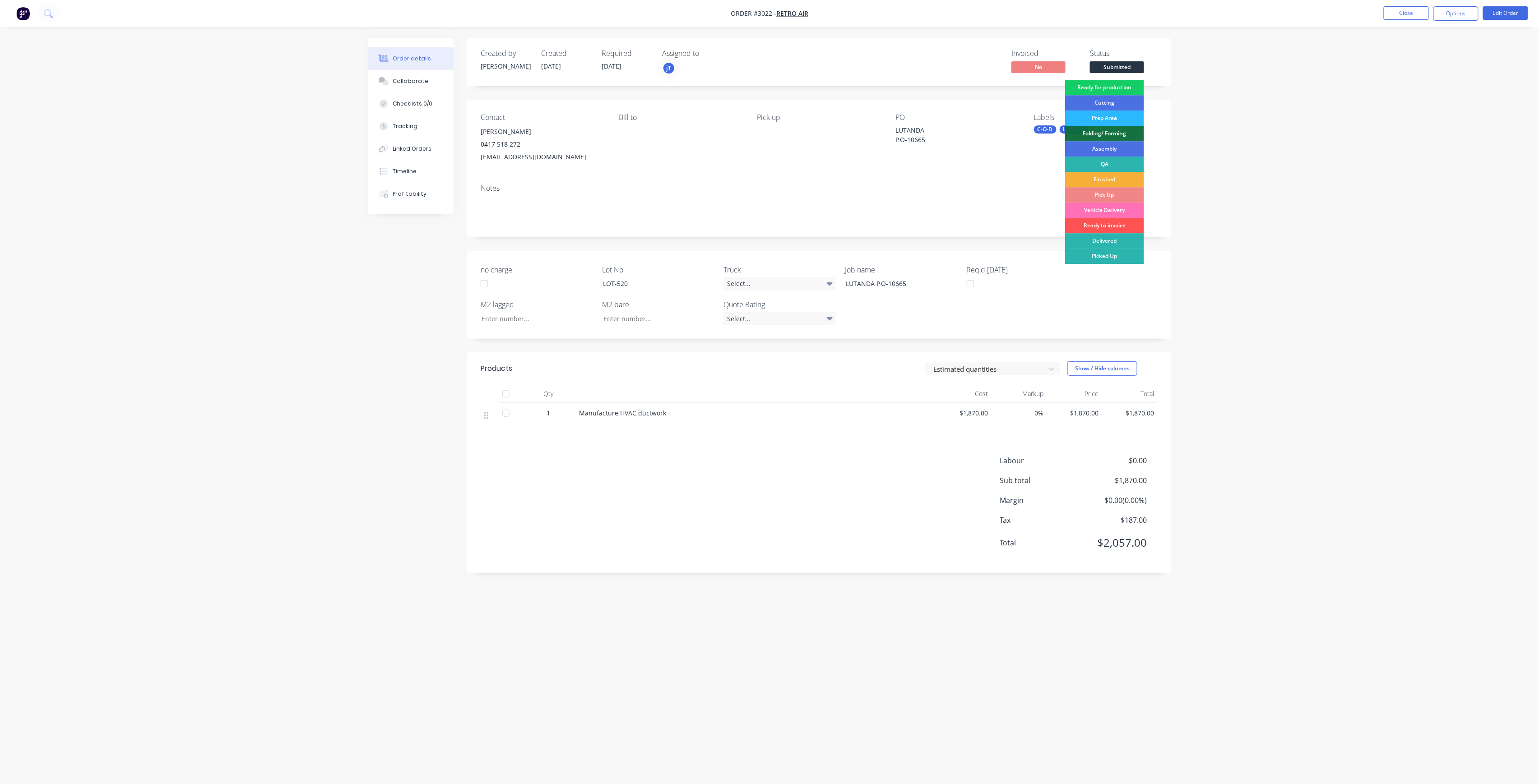
click at [1119, 88] on div "Ready for production" at bounding box center [1105, 88] width 79 height 16
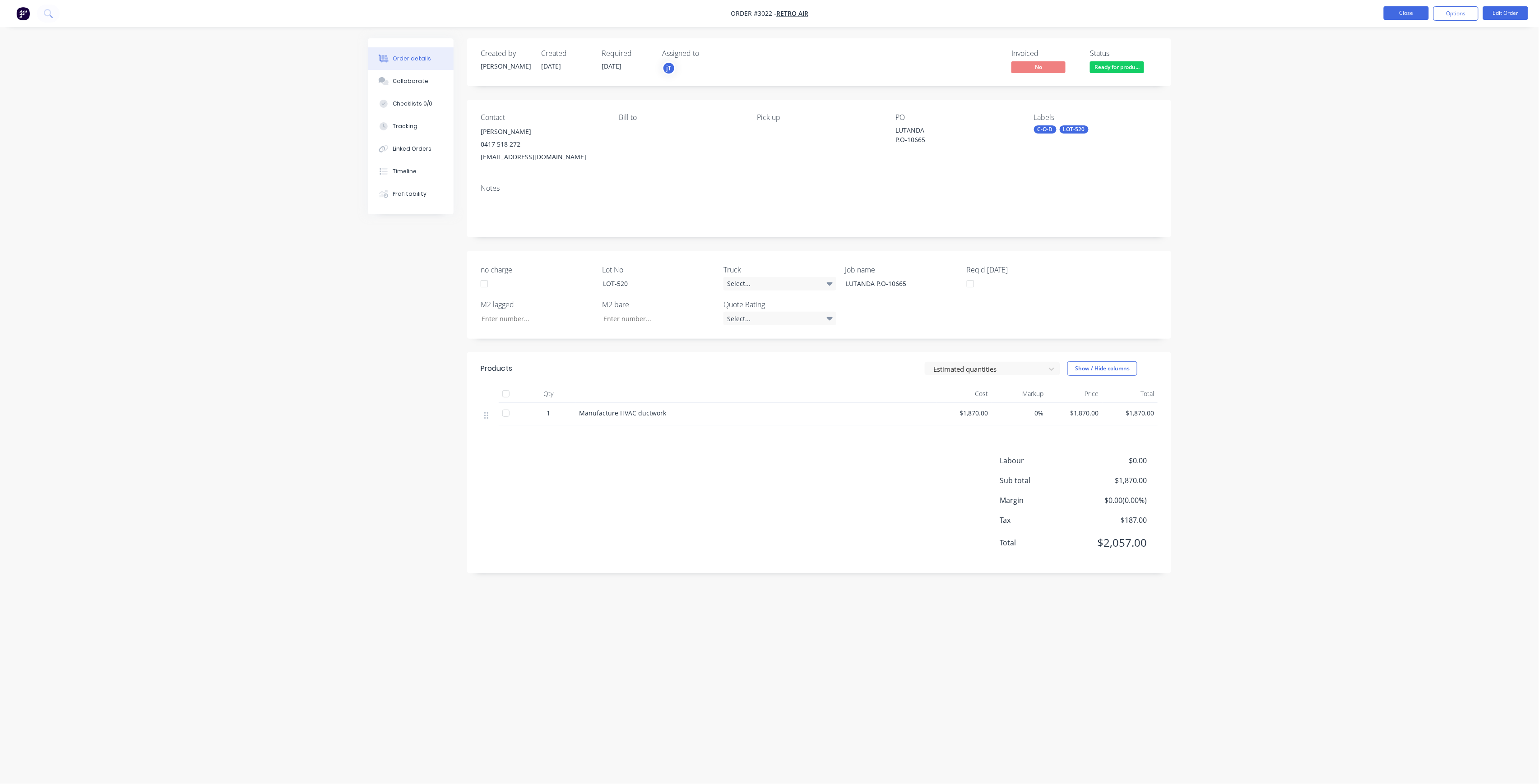
click at [1393, 15] on button "Close" at bounding box center [1406, 13] width 45 height 14
